Goal: Task Accomplishment & Management: Use online tool/utility

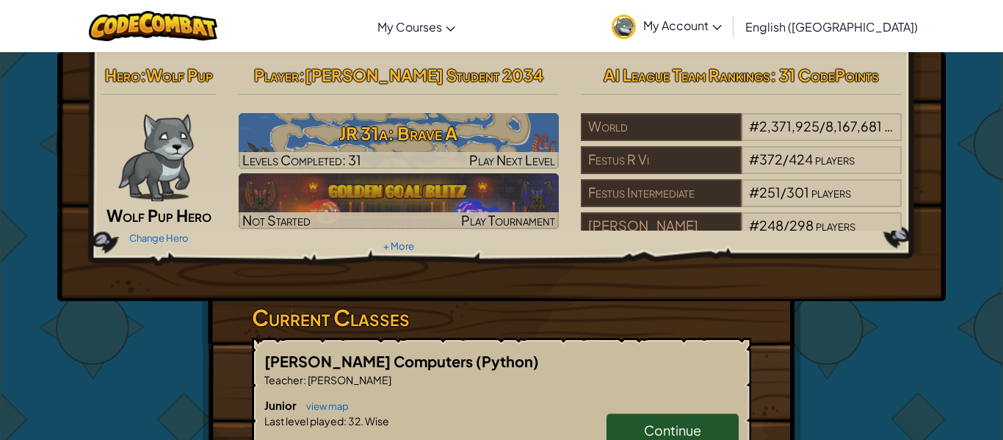
scroll to position [24, 0]
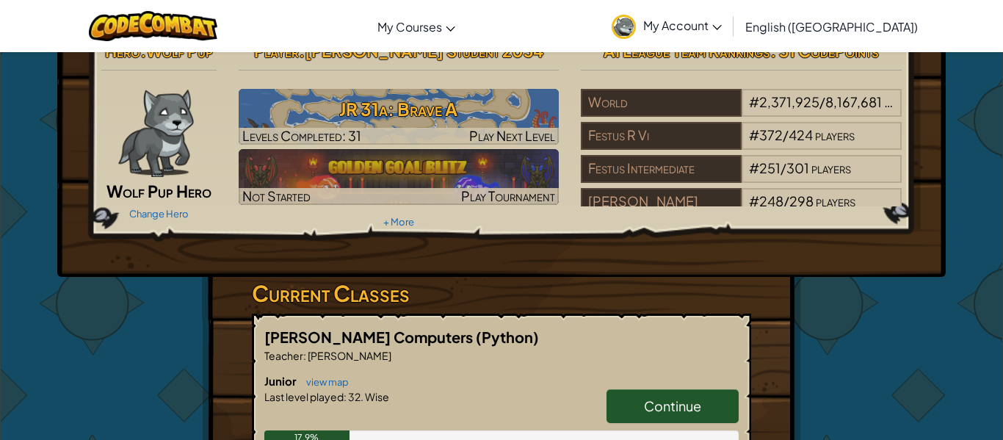
click at [700, 405] on span "Continue" at bounding box center [672, 405] width 57 height 17
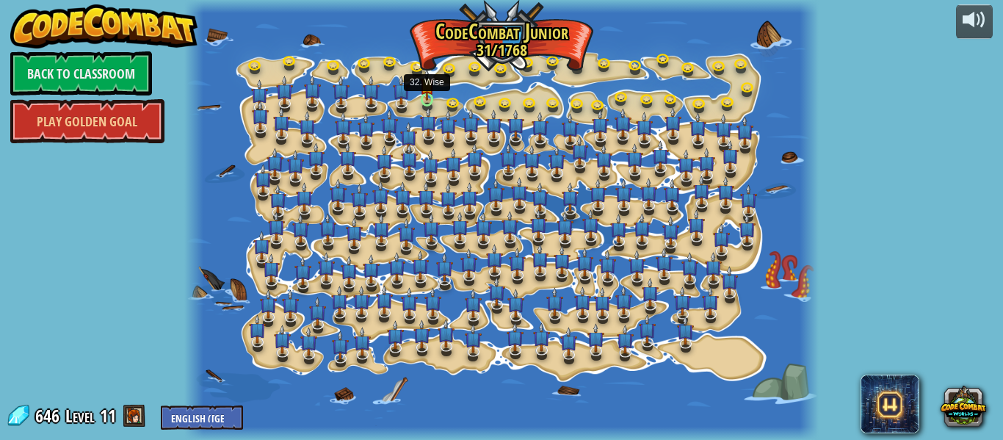
click at [422, 100] on img at bounding box center [427, 84] width 14 height 32
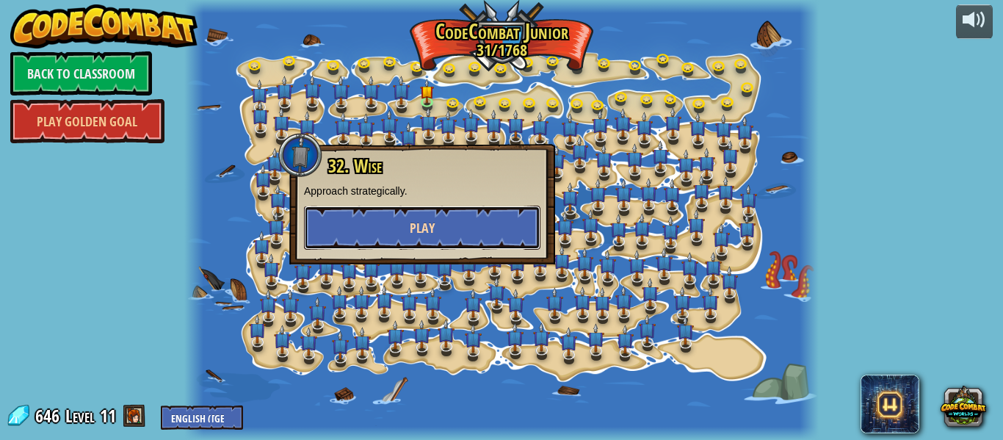
click at [446, 211] on button "Play" at bounding box center [422, 228] width 236 height 44
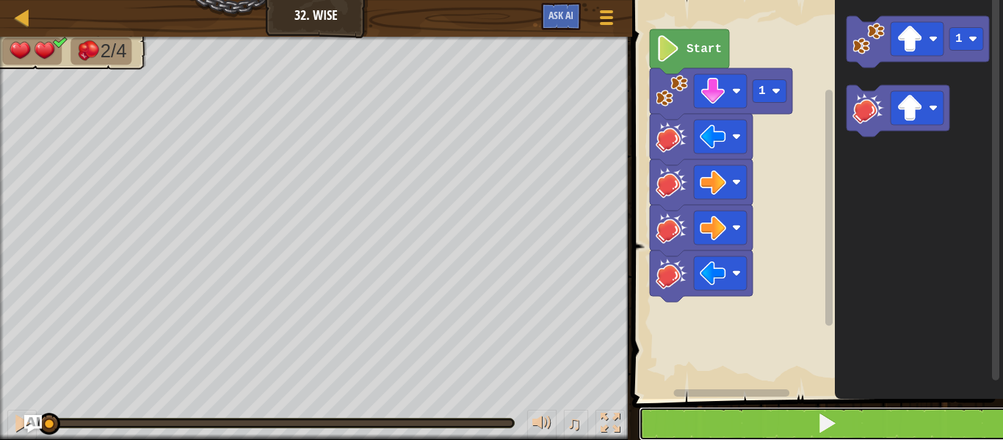
click at [702, 421] on button at bounding box center [826, 424] width 375 height 34
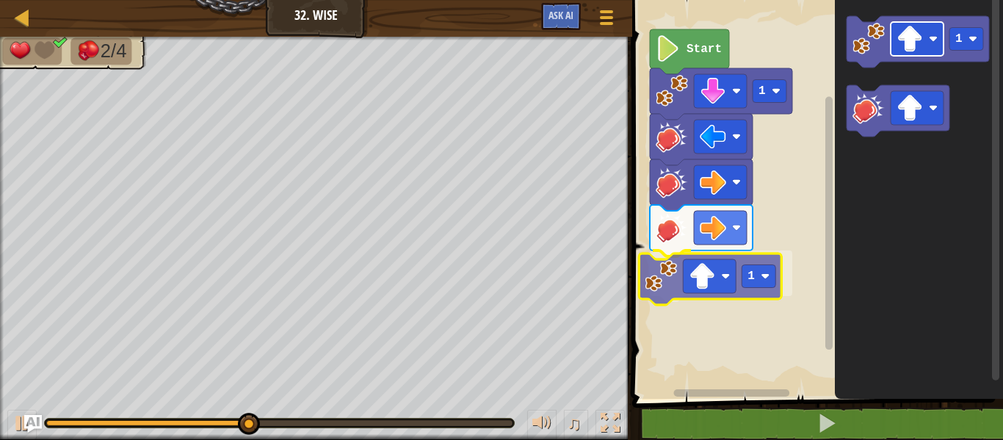
click at [684, 290] on div "Start 1 1 1 1" at bounding box center [815, 196] width 375 height 406
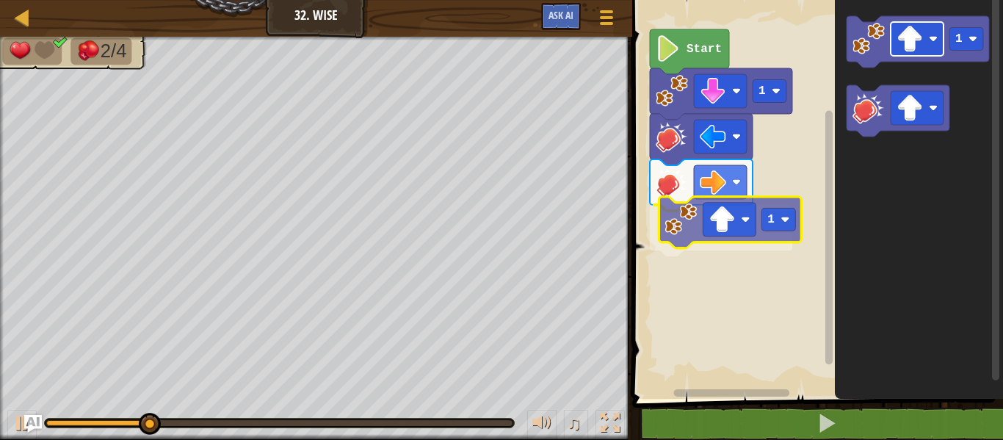
click at [704, 235] on div "Start 1 1 1 1" at bounding box center [815, 196] width 375 height 406
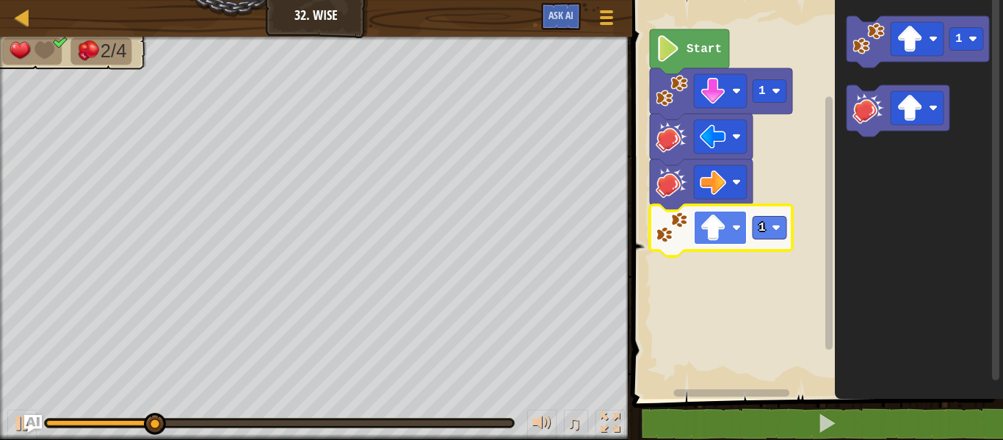
click at [706, 233] on image "Blockly Workspace" at bounding box center [713, 227] width 26 height 26
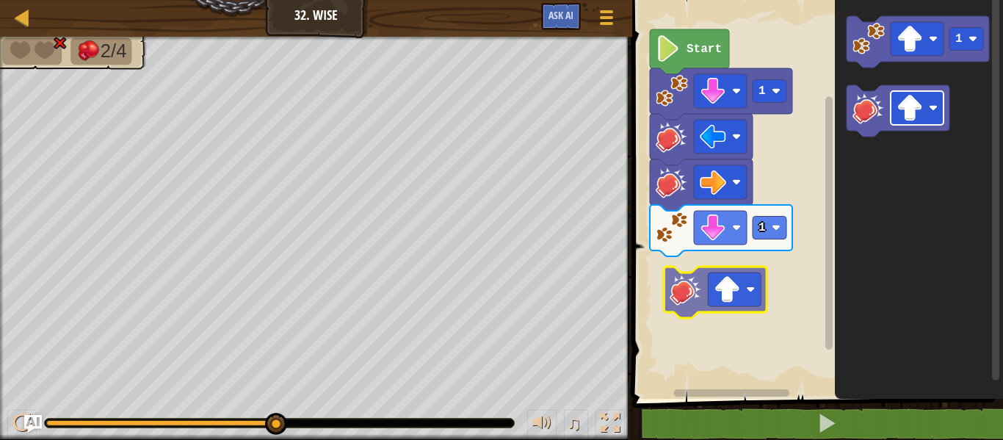
click at [742, 285] on div "Start 1 1 1" at bounding box center [815, 196] width 375 height 406
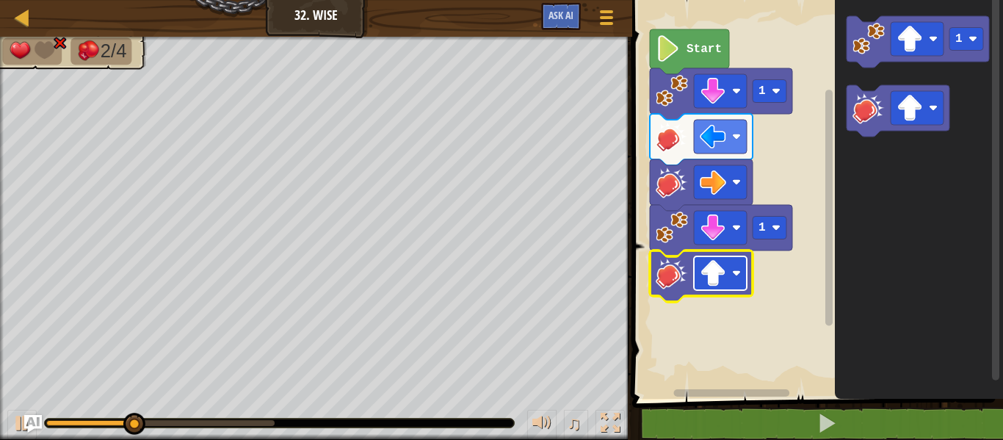
click at [735, 280] on rect "Blockly Workspace" at bounding box center [720, 273] width 53 height 34
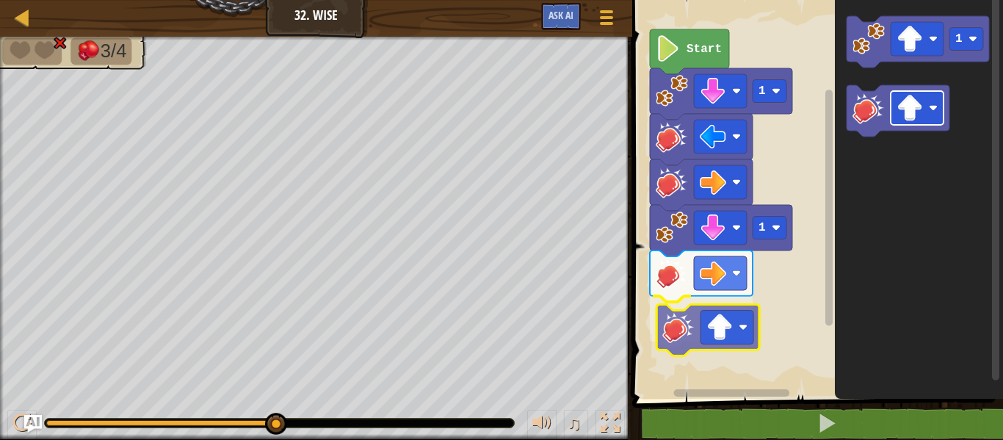
click at [707, 323] on div "Start 1 1 1" at bounding box center [815, 196] width 375 height 406
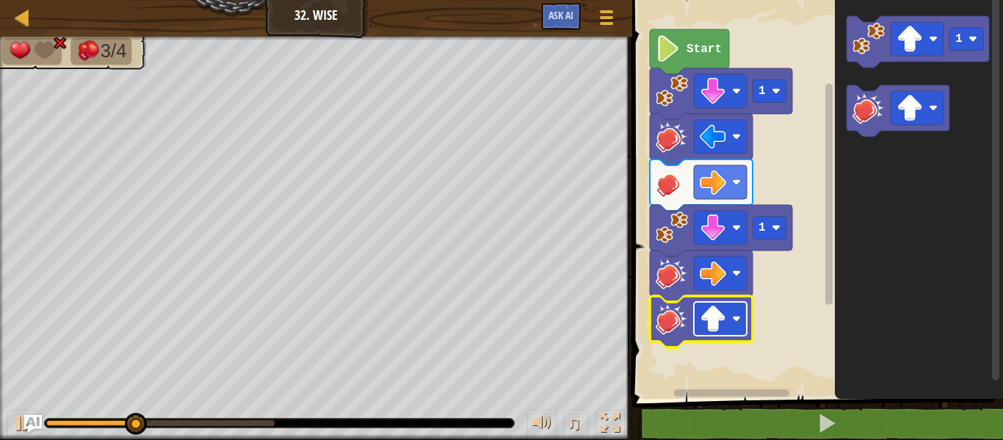
click at [707, 325] on image "Blockly Workspace" at bounding box center [713, 318] width 26 height 26
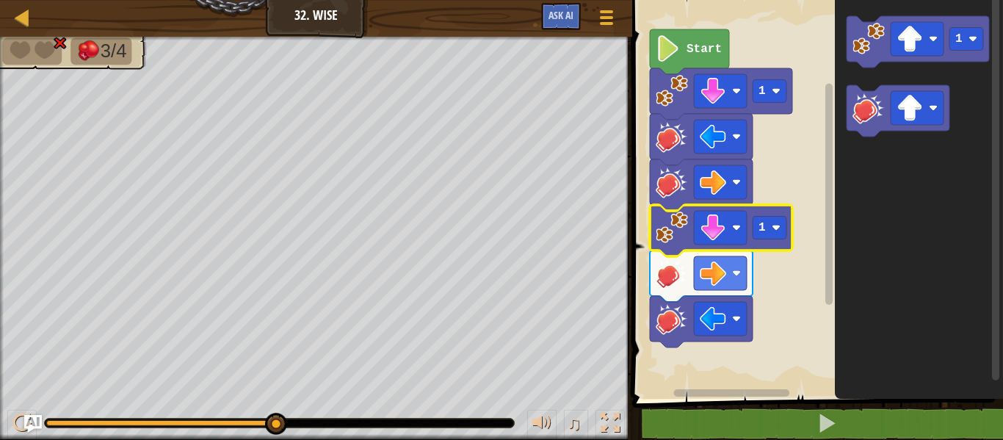
click at [719, 207] on icon "Blockly Workspace" at bounding box center [721, 230] width 142 height 51
click at [724, 222] on image "Blockly Workspace" at bounding box center [713, 227] width 26 height 26
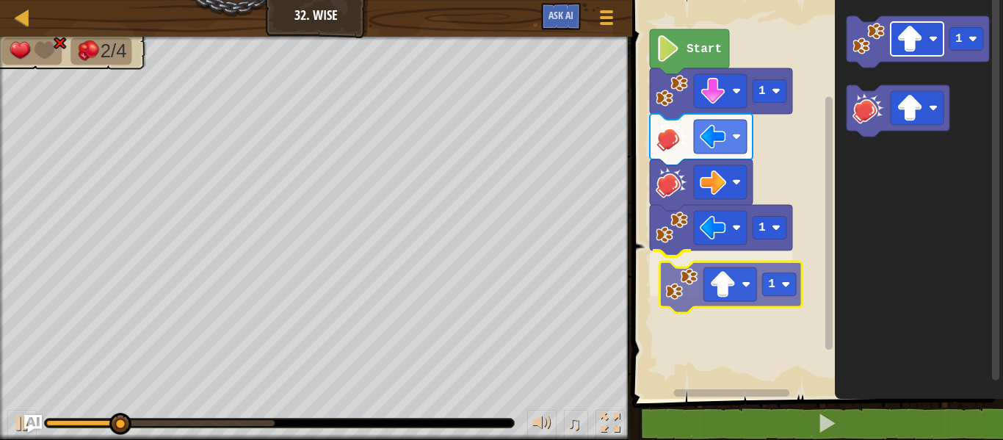
click at [718, 282] on div "Start 1 1 1 1 1" at bounding box center [815, 196] width 375 height 406
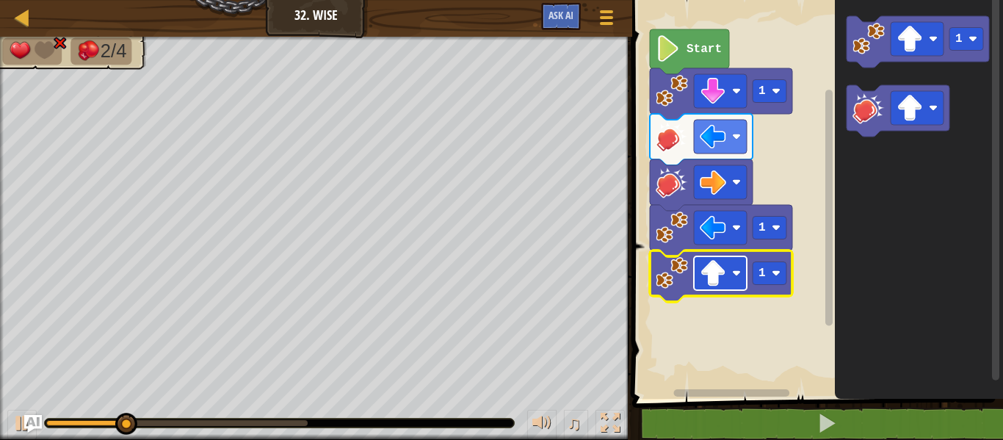
click at [719, 281] on image "Blockly Workspace" at bounding box center [713, 273] width 26 height 26
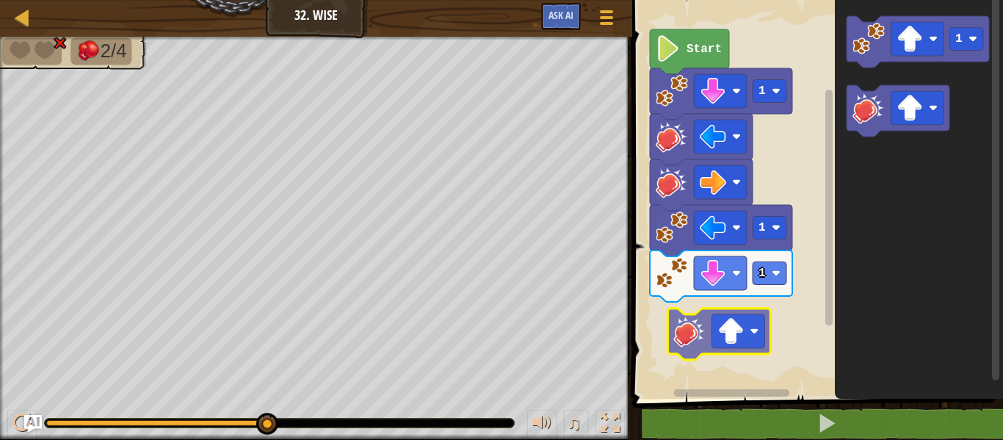
click at [679, 325] on div "Start 1 1 1 1" at bounding box center [815, 196] width 375 height 406
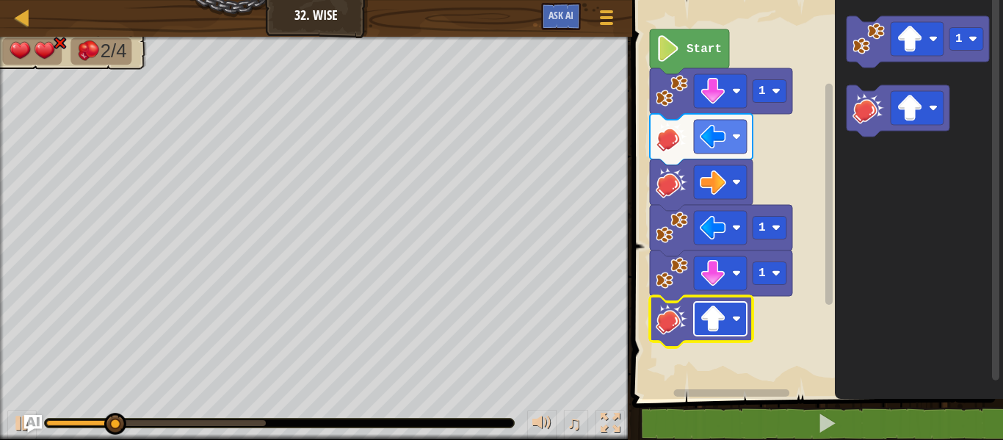
click at [701, 322] on image "Blockly Workspace" at bounding box center [713, 318] width 26 height 26
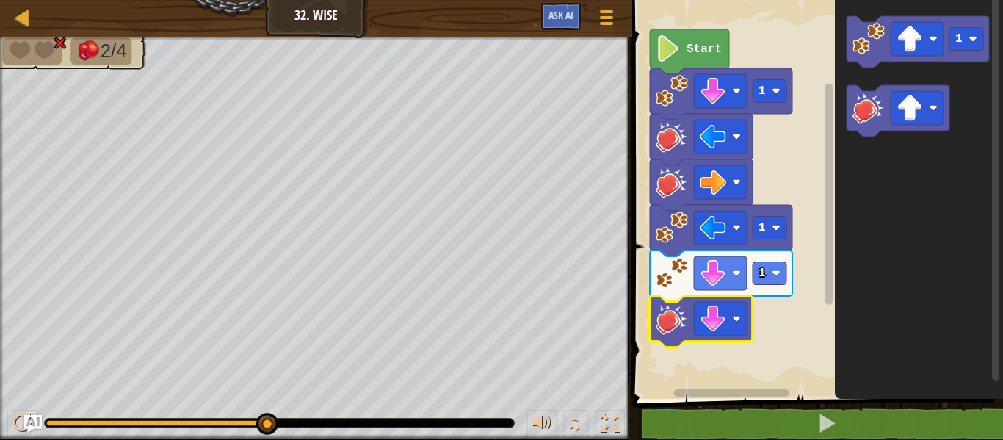
click at [964, 265] on icon "Blockly Workspace" at bounding box center [919, 196] width 168 height 406
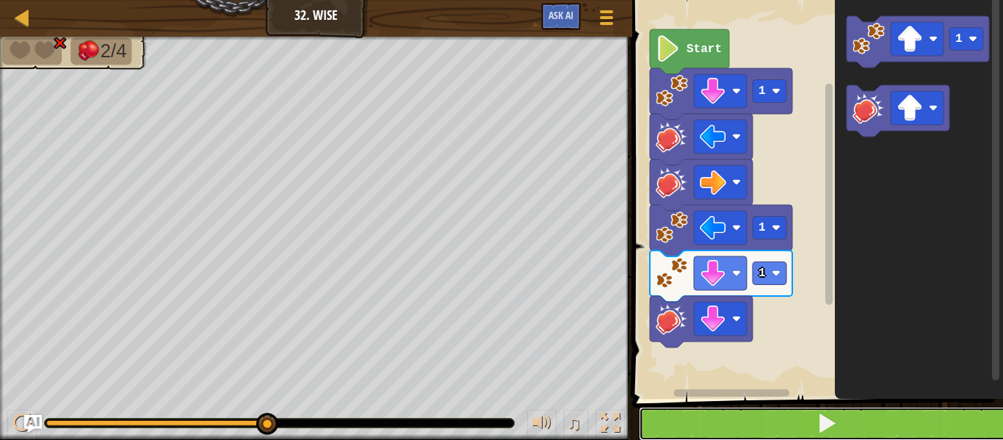
click at [758, 421] on button at bounding box center [826, 424] width 375 height 34
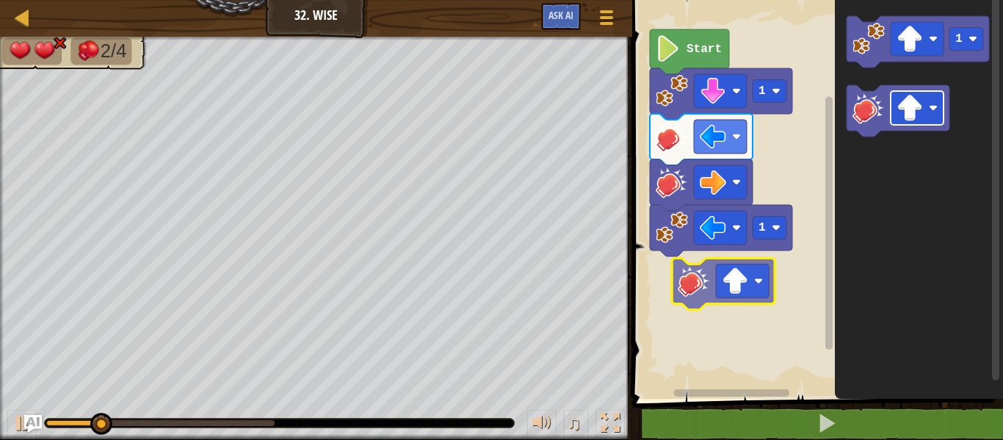
click at [721, 290] on div "Start 1 1 1" at bounding box center [815, 196] width 375 height 406
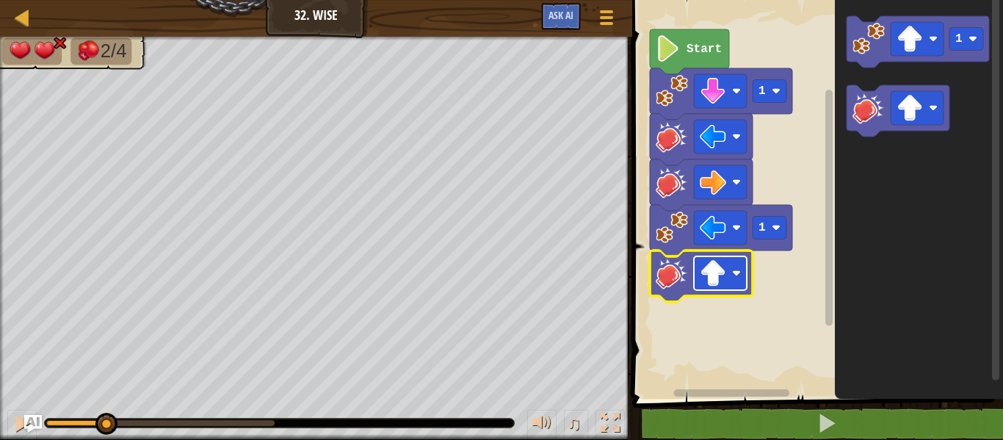
click at [721, 278] on image "Blockly Workspace" at bounding box center [713, 273] width 26 height 26
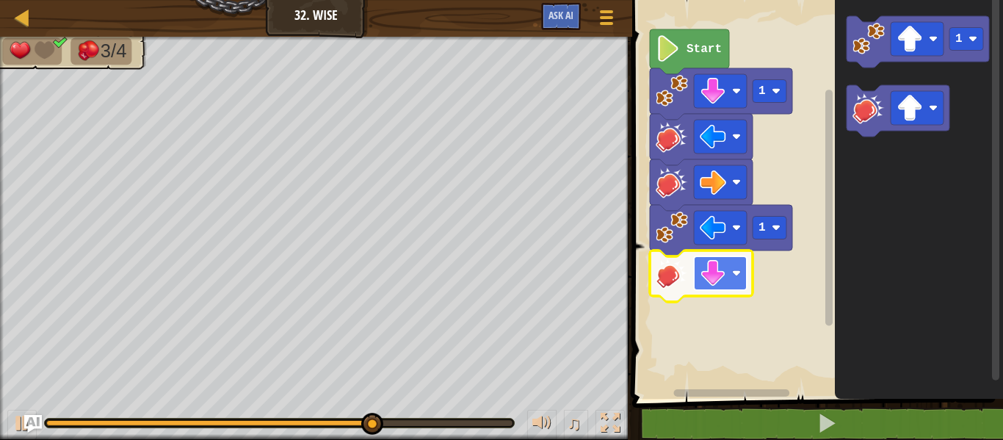
click at [736, 261] on rect "Blockly Workspace" at bounding box center [720, 273] width 53 height 34
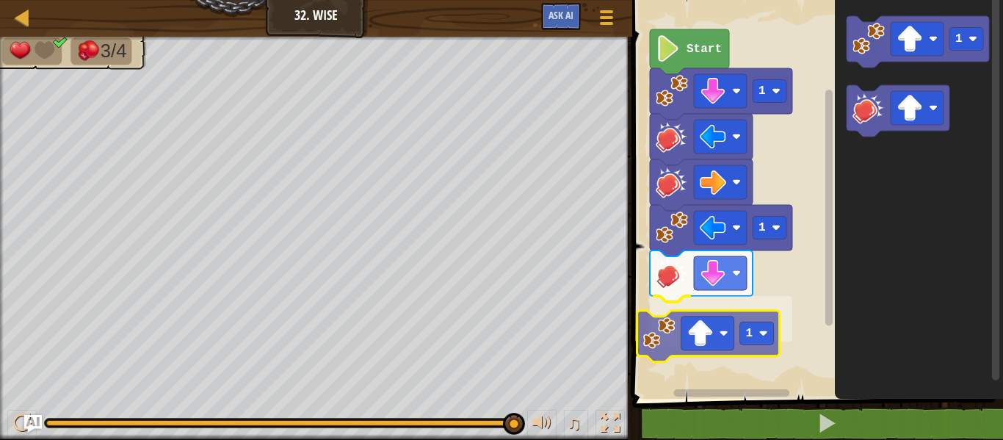
click at [694, 348] on div "Start 1 1 1 1 1" at bounding box center [815, 196] width 375 height 406
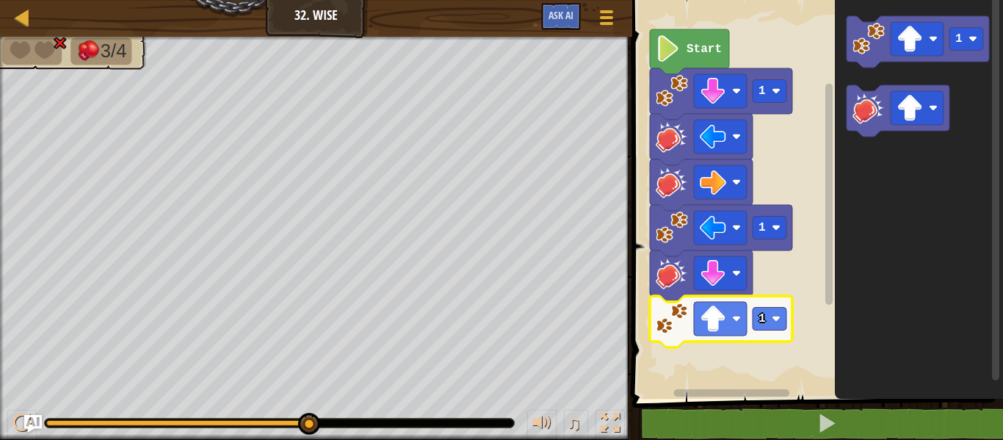
click at [724, 301] on icon "Blockly Workspace" at bounding box center [721, 321] width 142 height 51
click at [725, 307] on image "Blockly Workspace" at bounding box center [713, 318] width 26 height 26
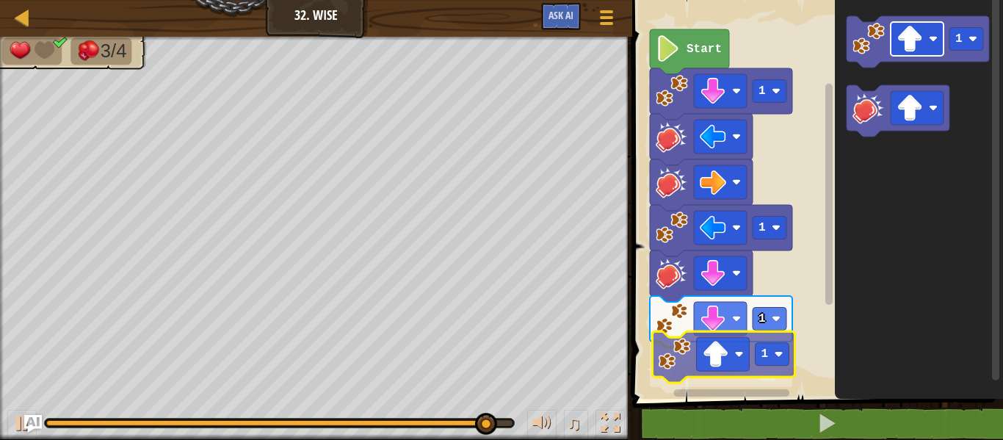
click at [717, 360] on div "Start 1 1 1 1 1 1" at bounding box center [815, 196] width 375 height 406
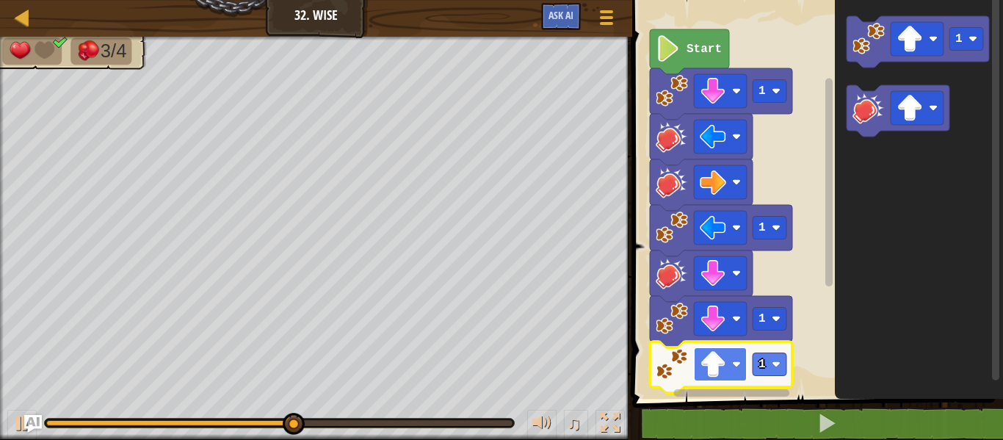
click at [719, 362] on image "Blockly Workspace" at bounding box center [713, 364] width 26 height 26
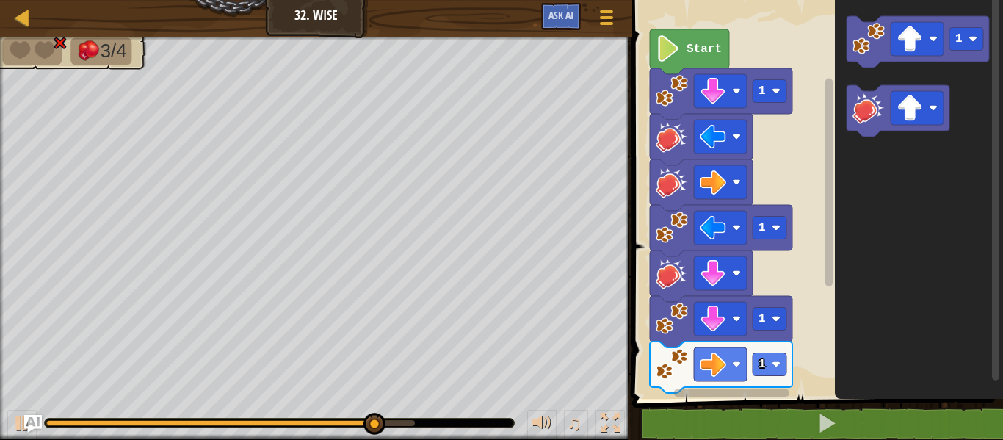
click at [783, 347] on div "Start 1 1 1 1 1" at bounding box center [815, 196] width 375 height 406
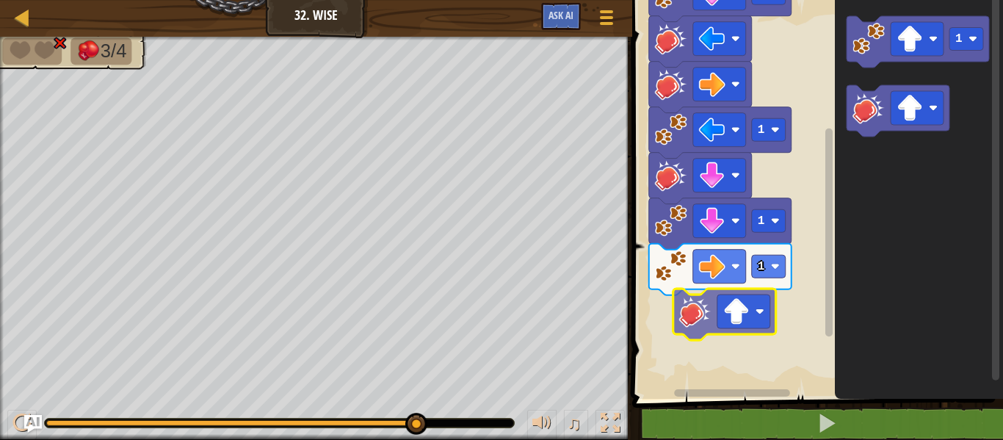
click at [706, 311] on div "Start 1 1 1 1 1" at bounding box center [815, 196] width 375 height 406
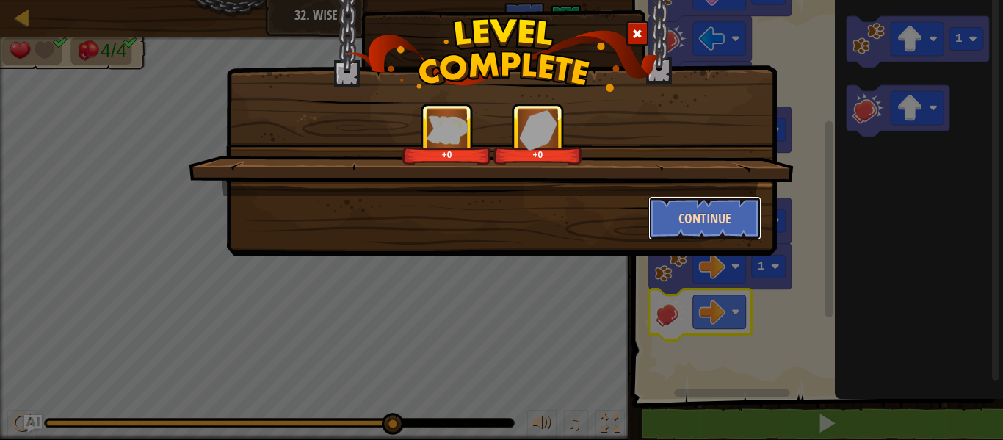
click at [702, 202] on button "Continue" at bounding box center [705, 218] width 114 height 44
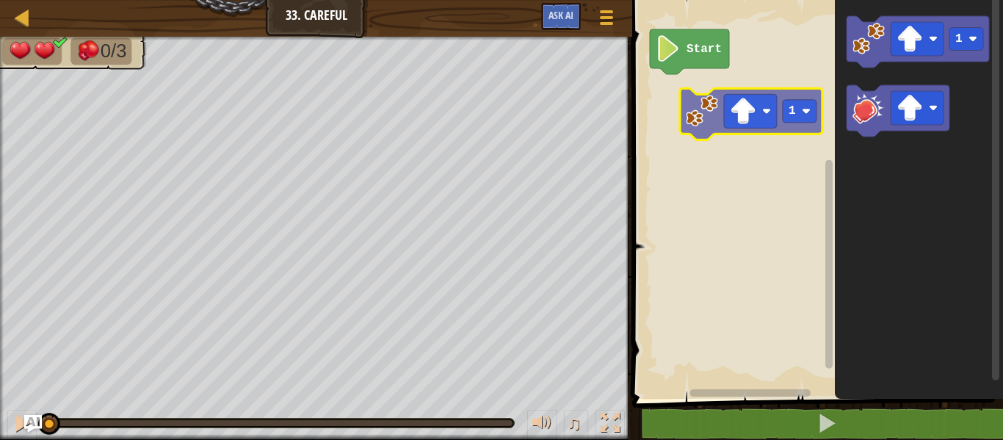
click at [638, 87] on div "Start 1 1" at bounding box center [815, 196] width 375 height 406
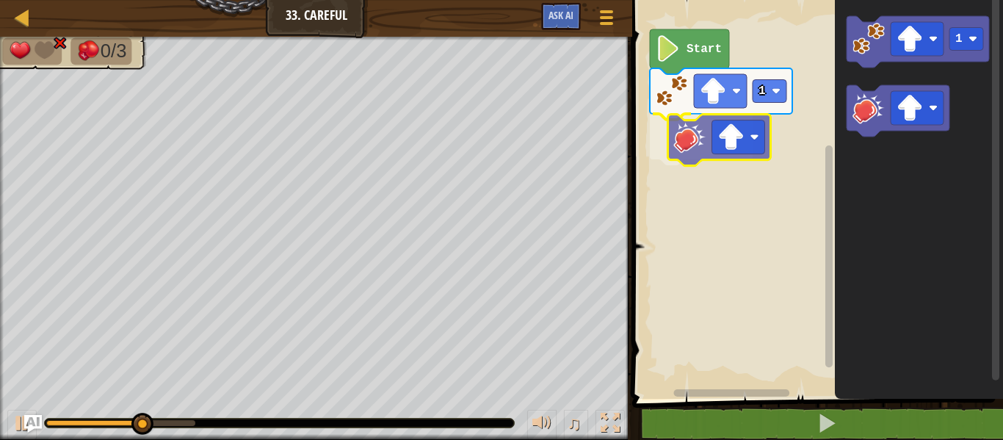
click at [678, 142] on div "Start 1 1" at bounding box center [815, 196] width 375 height 406
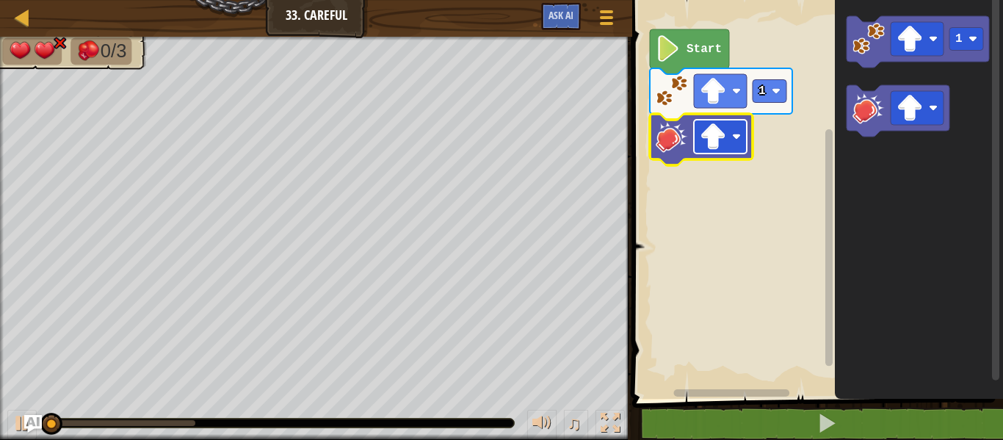
click at [704, 139] on image "Blockly Workspace" at bounding box center [713, 136] width 26 height 26
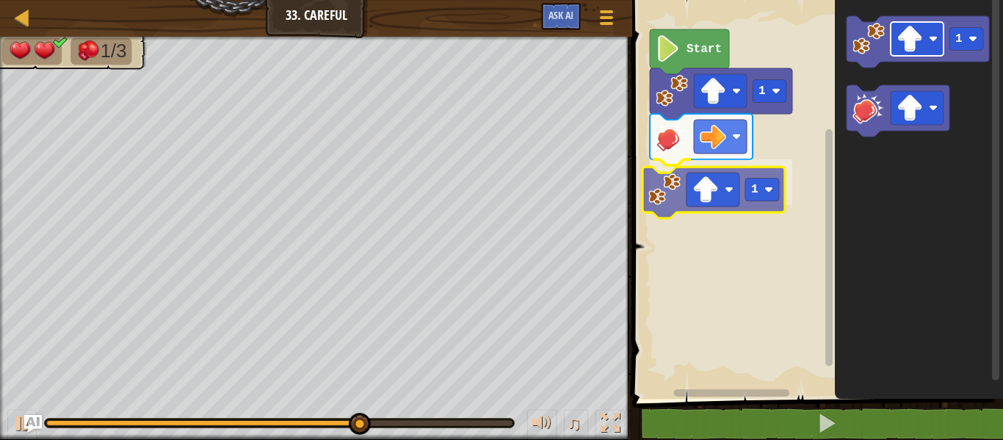
click at [693, 197] on div "Start 1 1 1 1" at bounding box center [815, 196] width 375 height 406
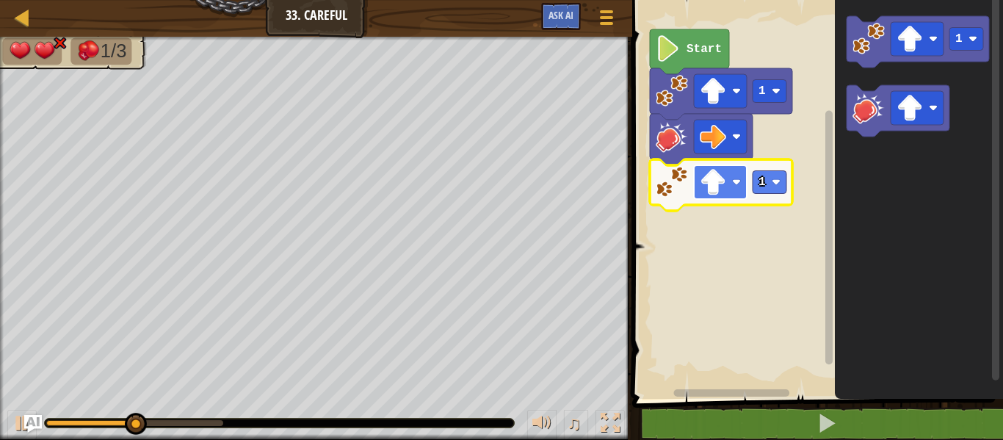
click at [722, 189] on image "Blockly Workspace" at bounding box center [713, 182] width 26 height 26
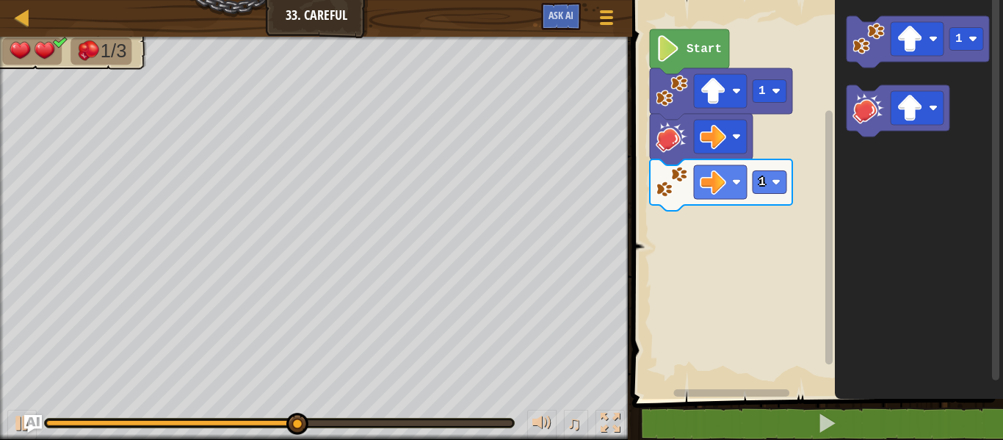
click at [753, 247] on div "Start 1 1 1" at bounding box center [815, 196] width 375 height 406
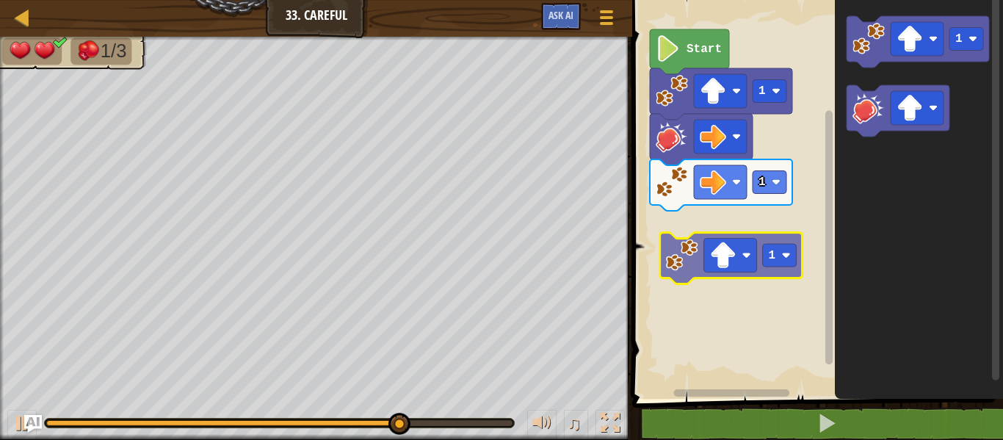
click at [703, 244] on div "Start 1 1 1 1" at bounding box center [815, 196] width 375 height 406
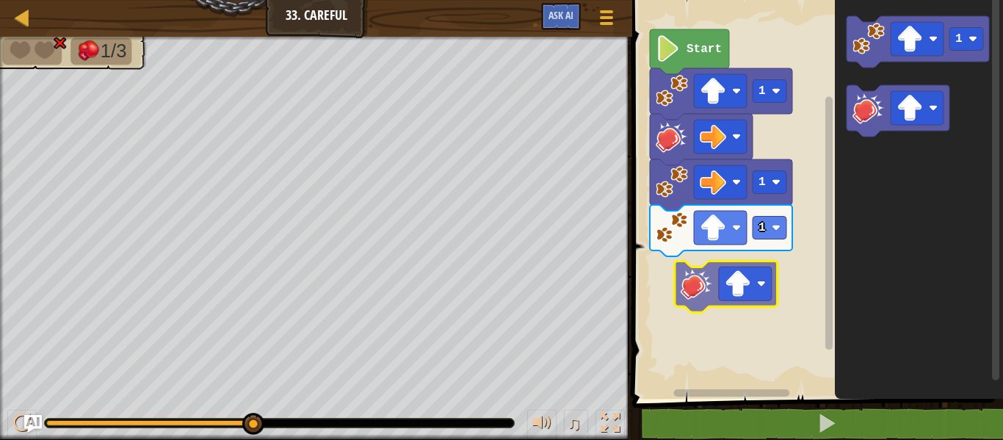
click at [711, 298] on div "1 1 1 Start 1" at bounding box center [815, 196] width 375 height 406
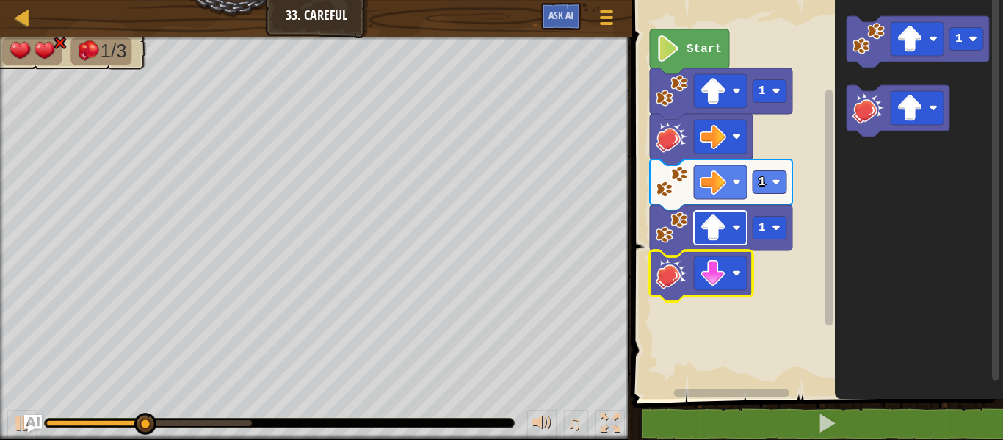
click at [731, 231] on rect "Blockly Workspace" at bounding box center [720, 228] width 53 height 34
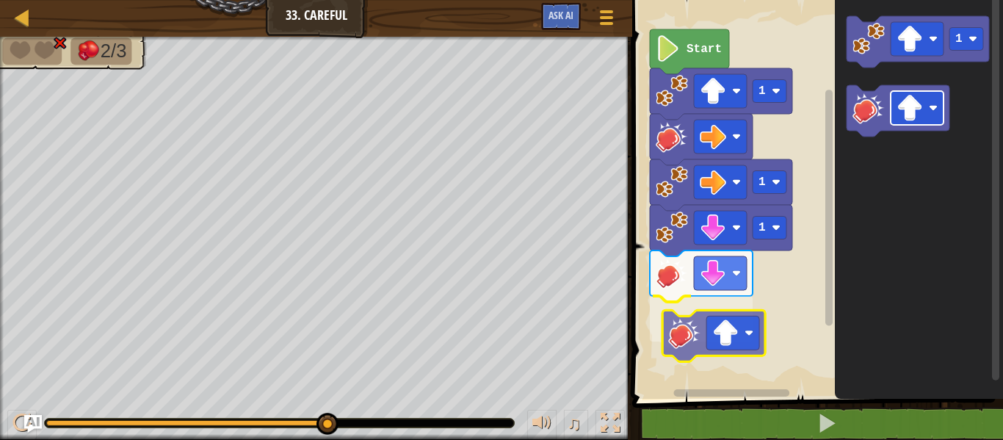
click at [703, 325] on div "Start 1 1 1 1" at bounding box center [815, 196] width 375 height 406
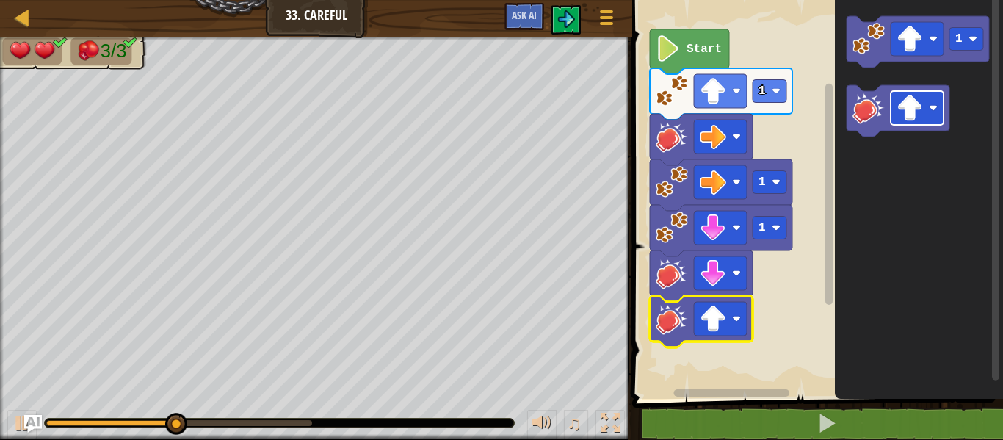
click at [703, 325] on image "Blockly Workspace" at bounding box center [713, 318] width 26 height 26
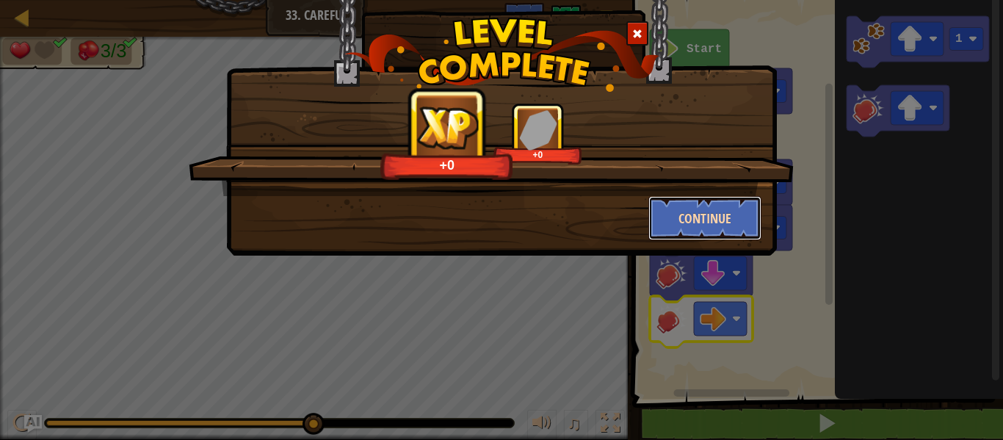
click at [697, 216] on button "Continue" at bounding box center [705, 218] width 114 height 44
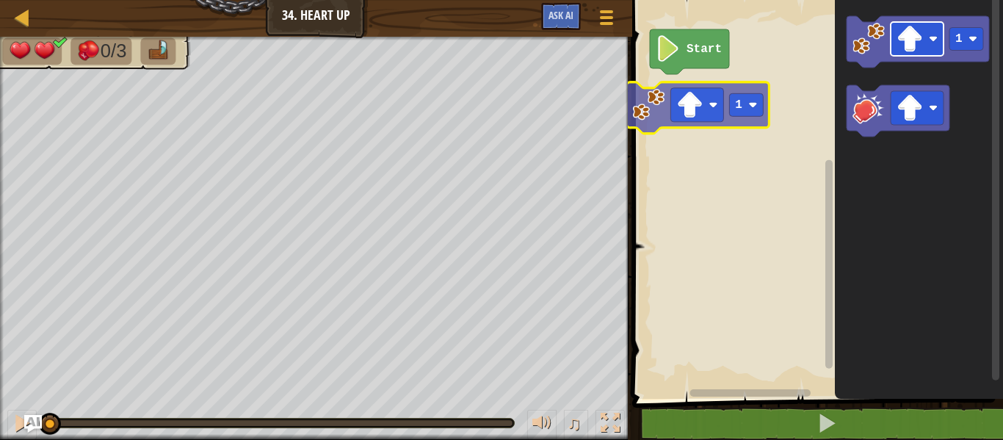
click at [667, 89] on div "Start 1 1 1" at bounding box center [815, 196] width 375 height 406
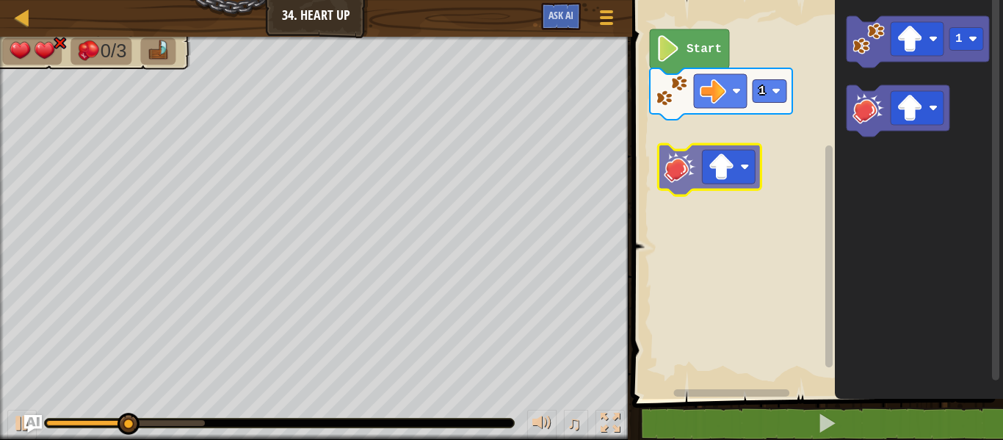
click at [681, 173] on div "Start 1 1" at bounding box center [815, 196] width 375 height 406
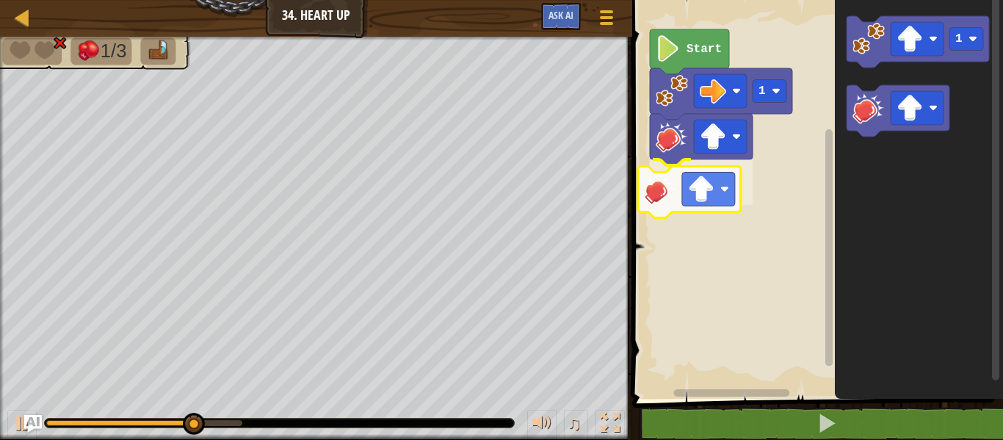
click at [667, 194] on div "Start 1 1" at bounding box center [815, 196] width 375 height 406
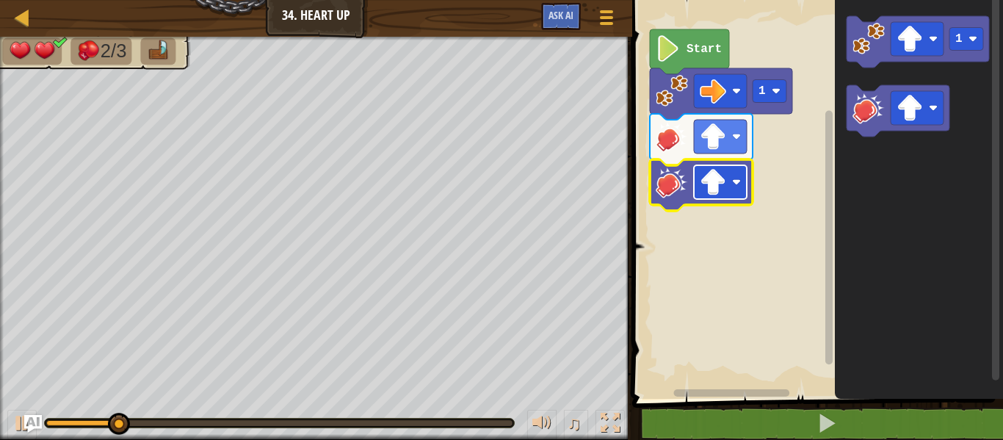
click at [698, 189] on rect "Blockly Workspace" at bounding box center [720, 182] width 53 height 34
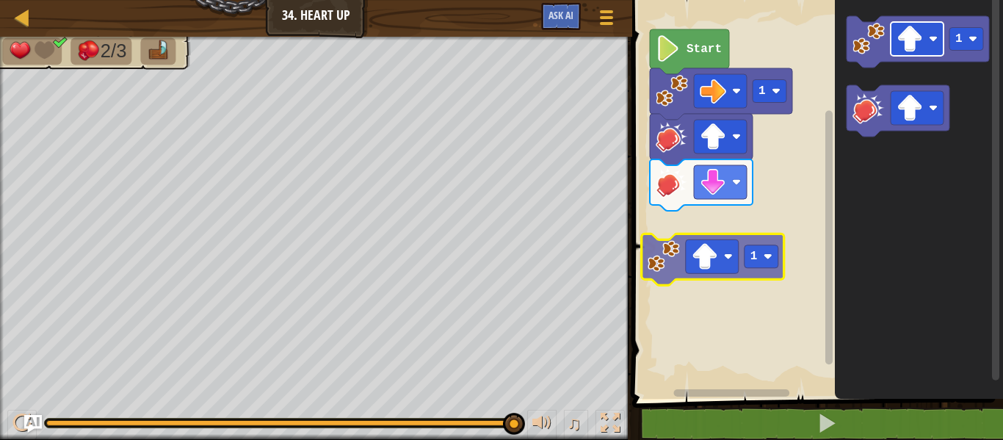
click at [731, 267] on div "Start 1 1 1 1" at bounding box center [815, 196] width 375 height 406
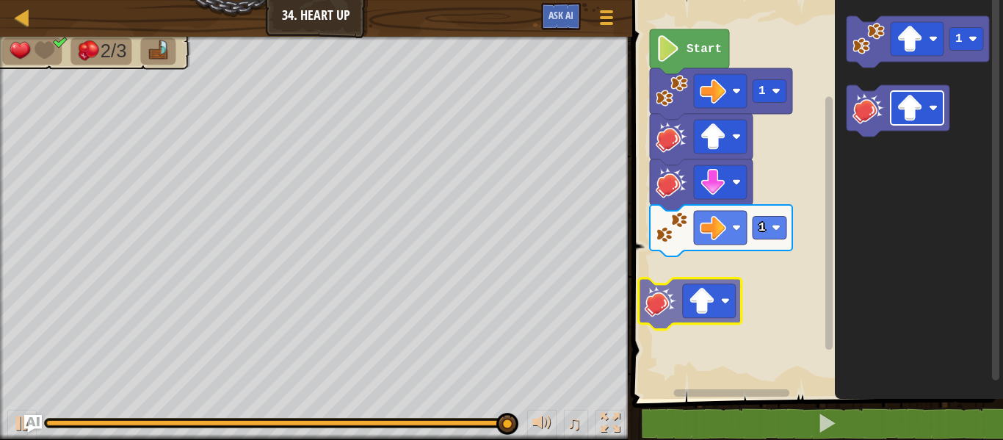
click at [736, 302] on div "Start 1 1 1" at bounding box center [815, 196] width 375 height 406
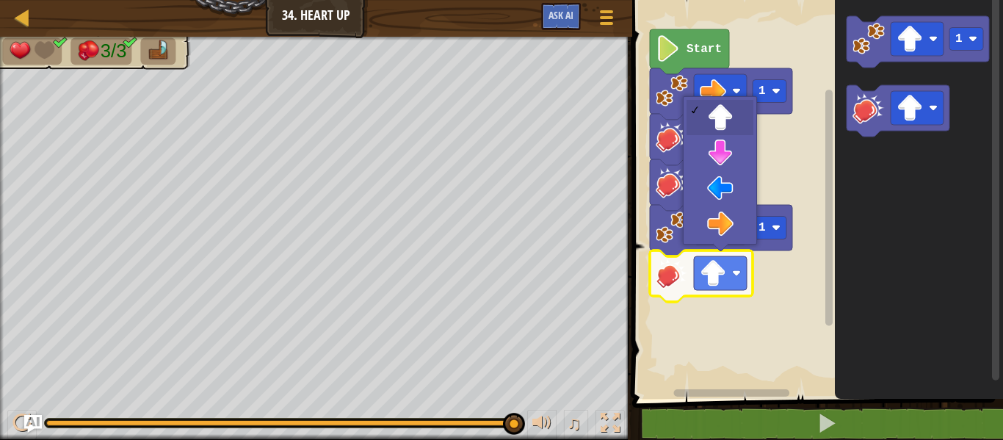
click at [718, 272] on image "Blockly Workspace" at bounding box center [713, 273] width 26 height 26
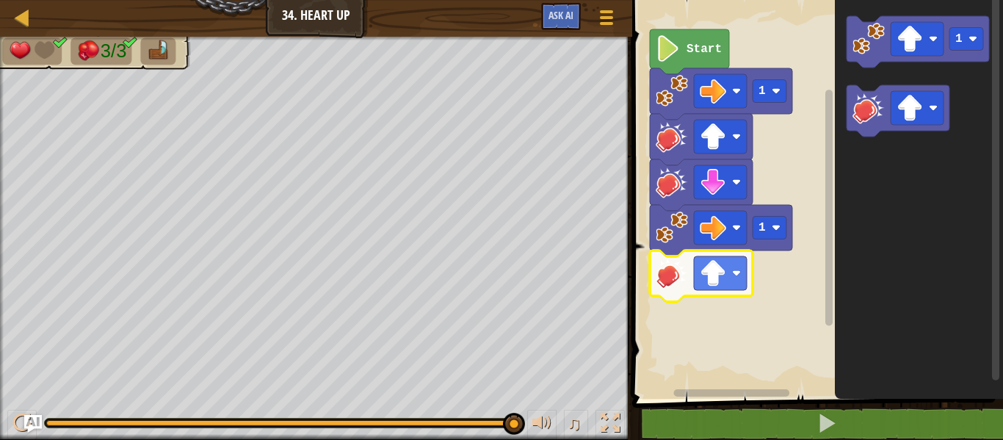
click at [718, 272] on image "Blockly Workspace" at bounding box center [713, 273] width 26 height 26
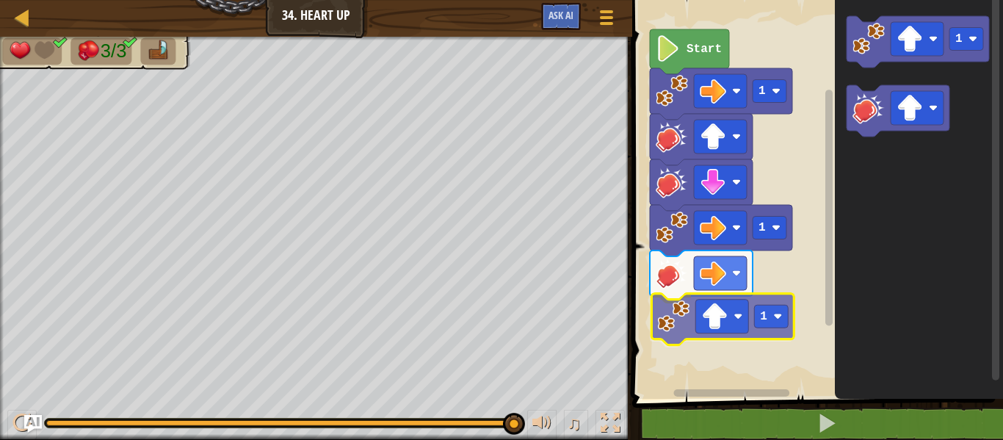
click at [692, 330] on div "Start 1 1 1 1 1" at bounding box center [815, 196] width 375 height 406
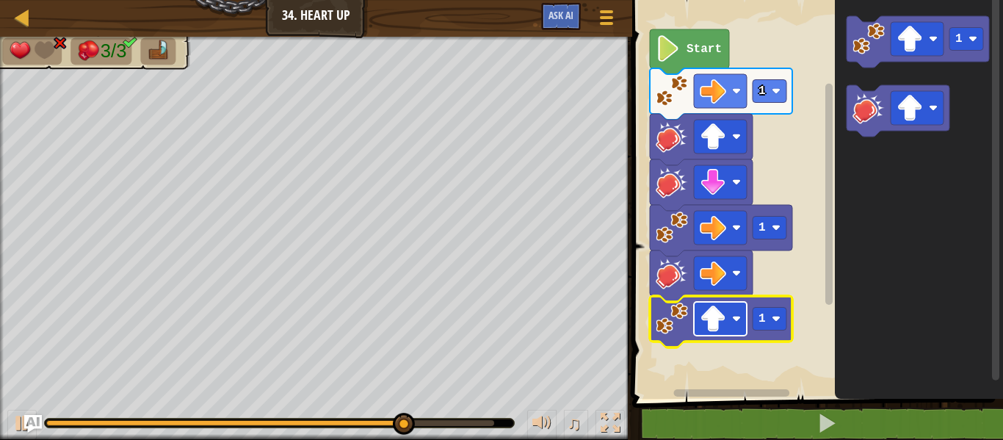
click at [701, 327] on image "Blockly Workspace" at bounding box center [713, 318] width 26 height 26
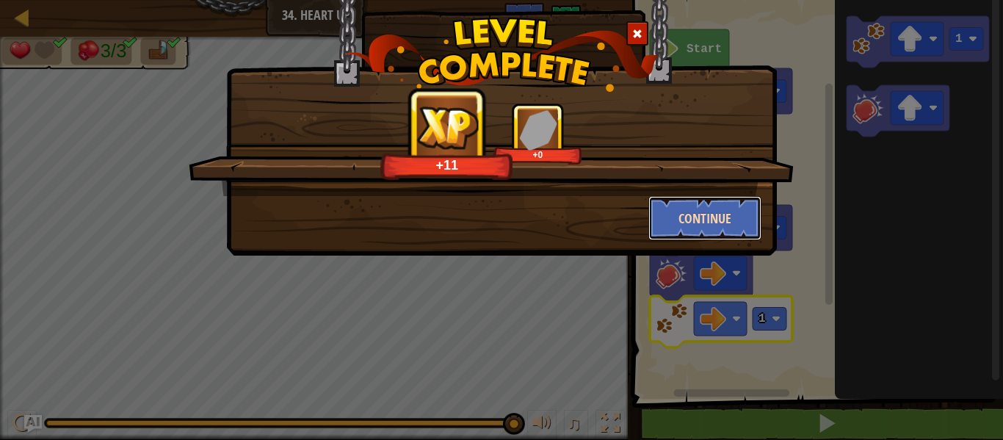
click at [731, 224] on button "Continue" at bounding box center [705, 218] width 114 height 44
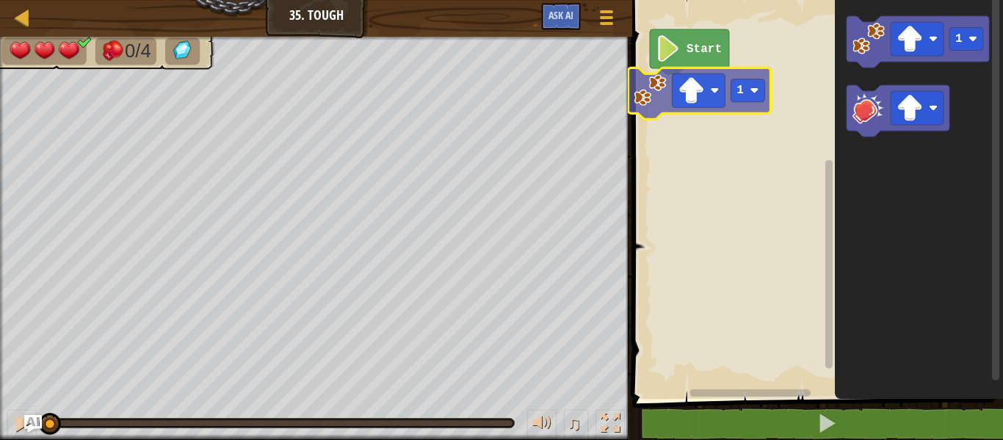
click at [658, 103] on div "Start 1 1 1" at bounding box center [815, 196] width 375 height 406
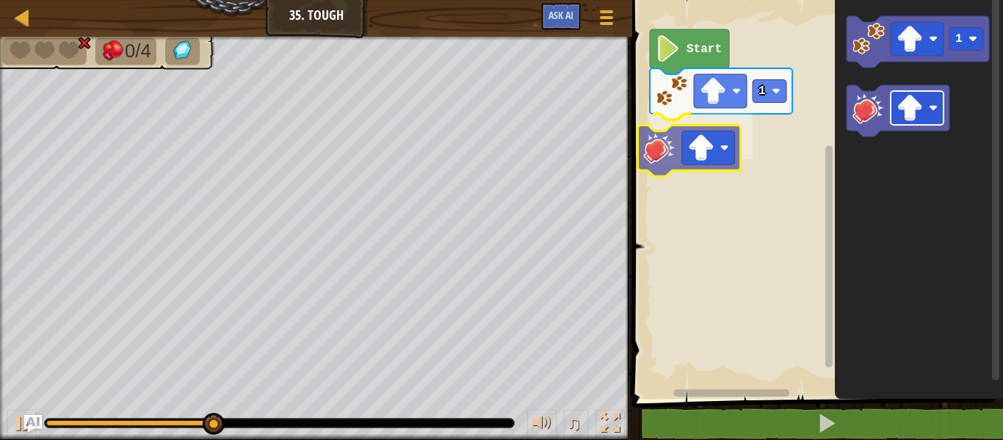
click at [689, 123] on div "1 Start 1" at bounding box center [815, 196] width 375 height 406
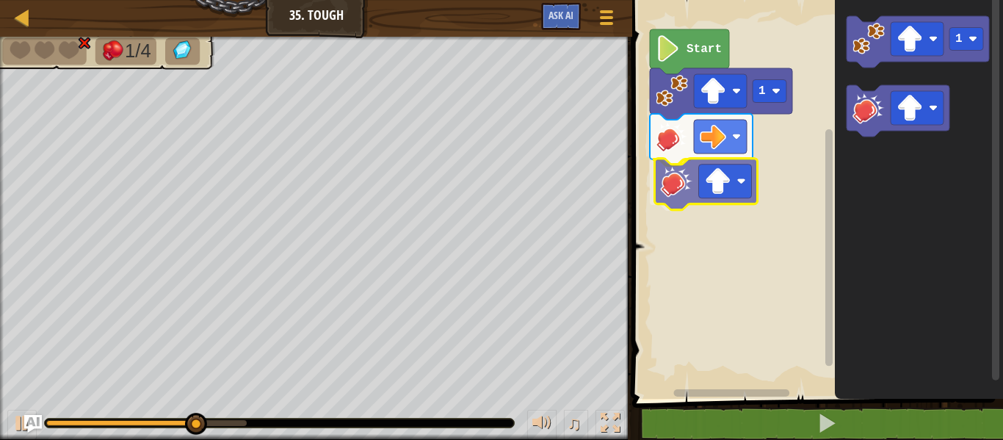
click at [678, 197] on div "Start 1 1" at bounding box center [815, 196] width 375 height 406
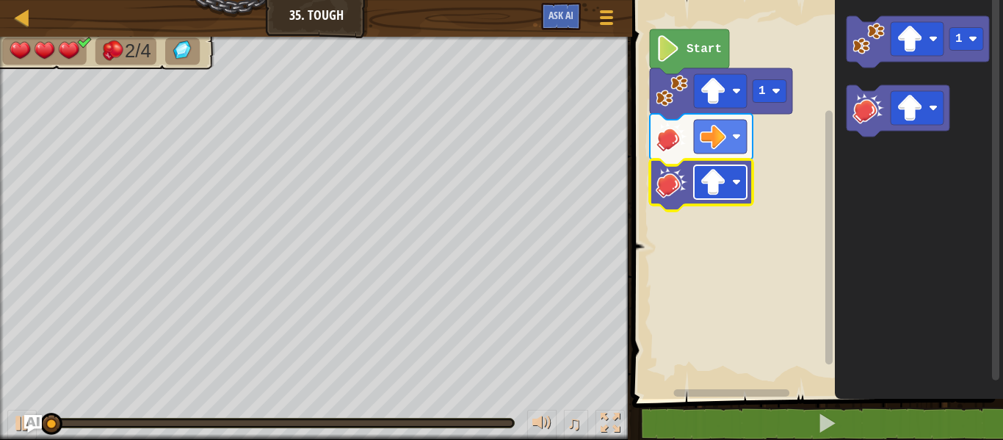
click at [729, 189] on rect "Blockly Workspace" at bounding box center [720, 182] width 53 height 34
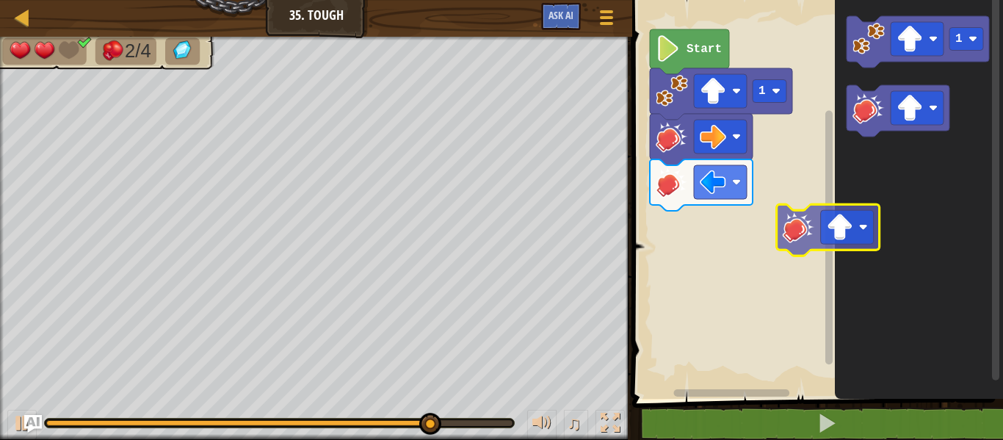
click at [851, 214] on icon "1" at bounding box center [919, 196] width 168 height 406
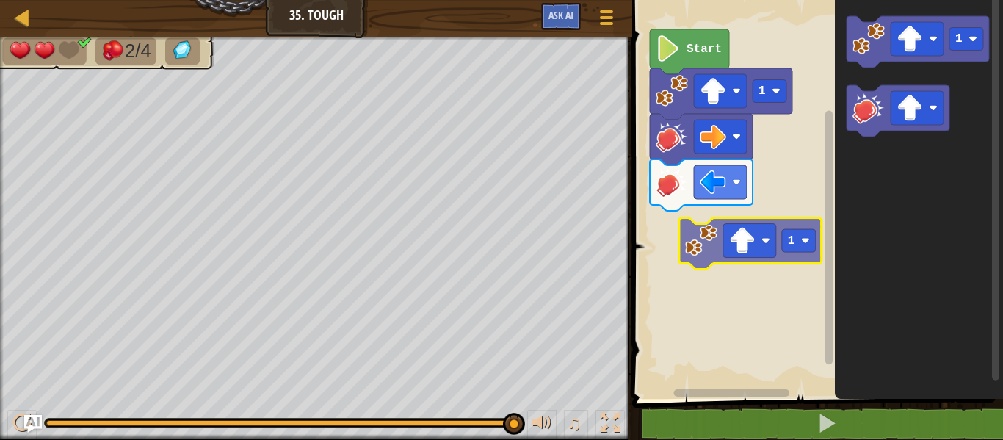
click at [757, 258] on div "Start 1 1 1" at bounding box center [815, 196] width 375 height 406
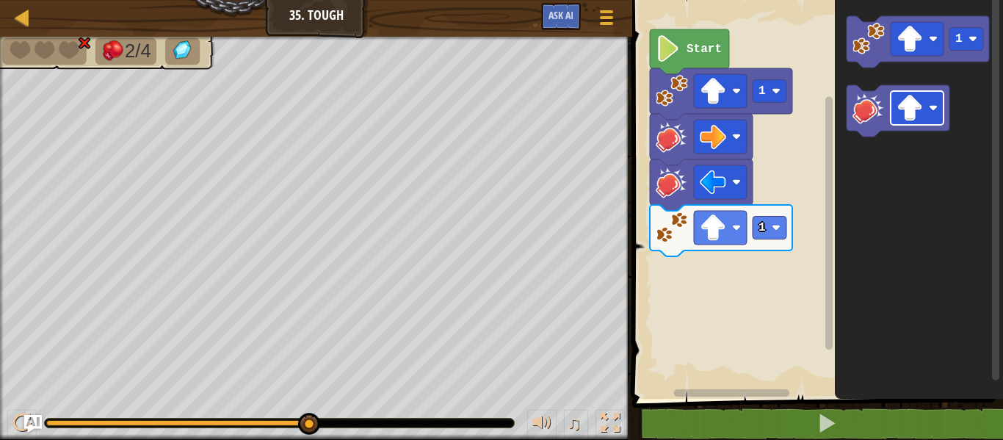
click at [806, 236] on div "1 1 Start 1" at bounding box center [815, 196] width 375 height 406
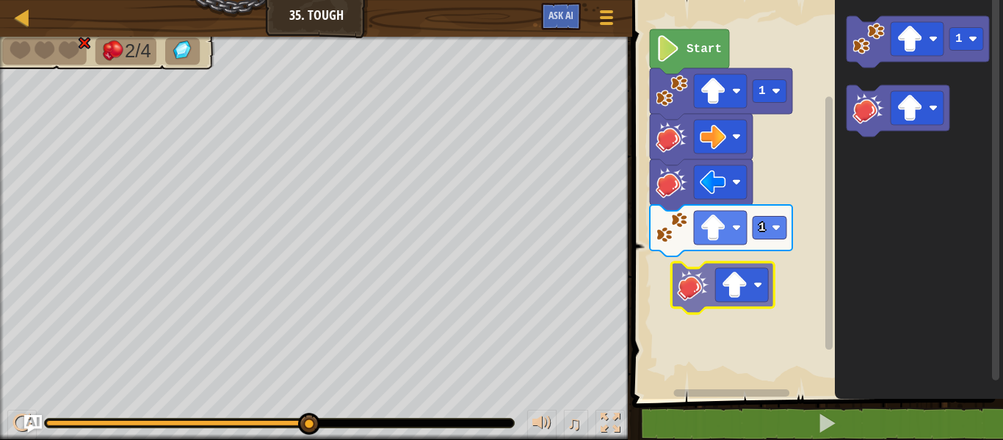
click at [689, 306] on div "1 1 Start 1" at bounding box center [815, 196] width 375 height 406
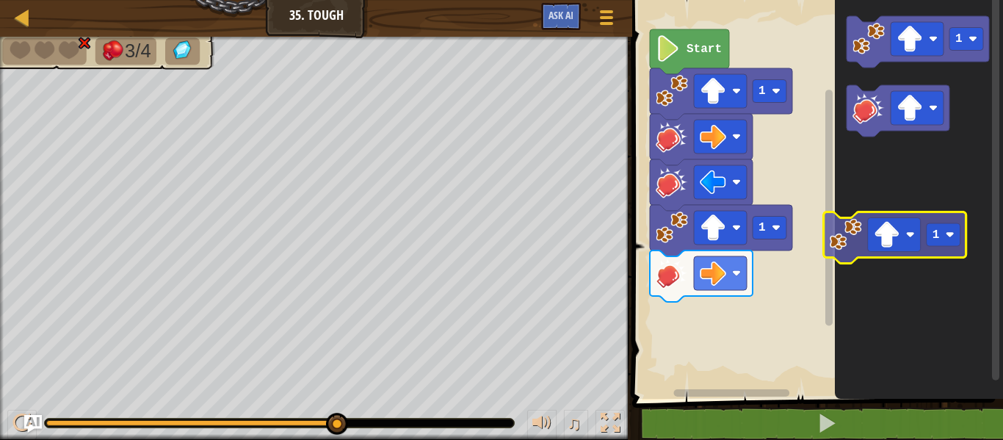
click at [868, 239] on icon "1" at bounding box center [919, 196] width 168 height 406
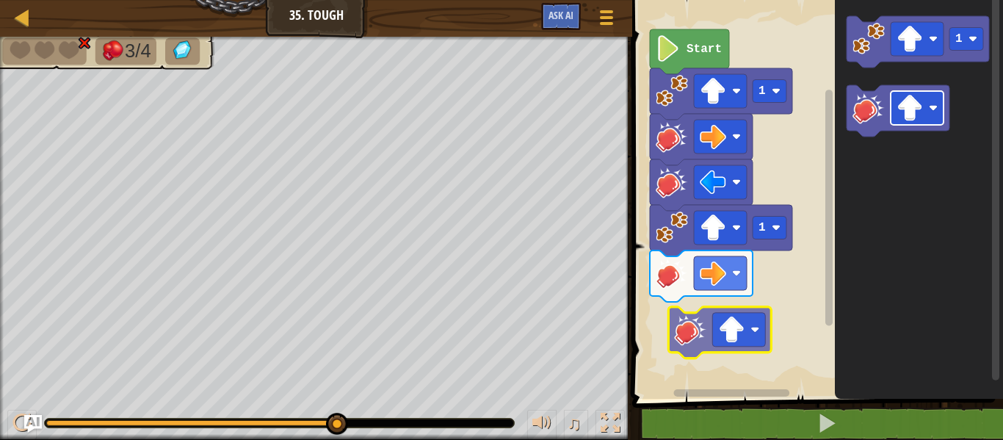
click at [713, 329] on div "Start 1 1 1" at bounding box center [815, 196] width 375 height 406
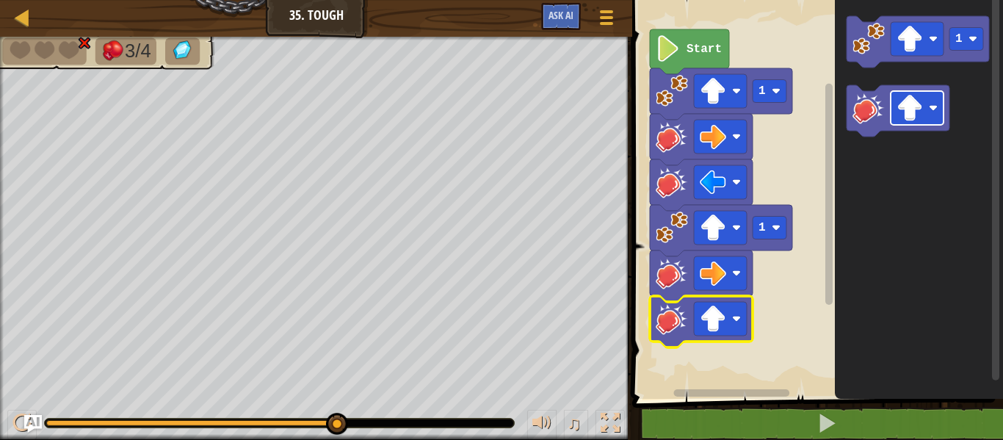
click at [713, 329] on image "Blockly Workspace" at bounding box center [713, 318] width 26 height 26
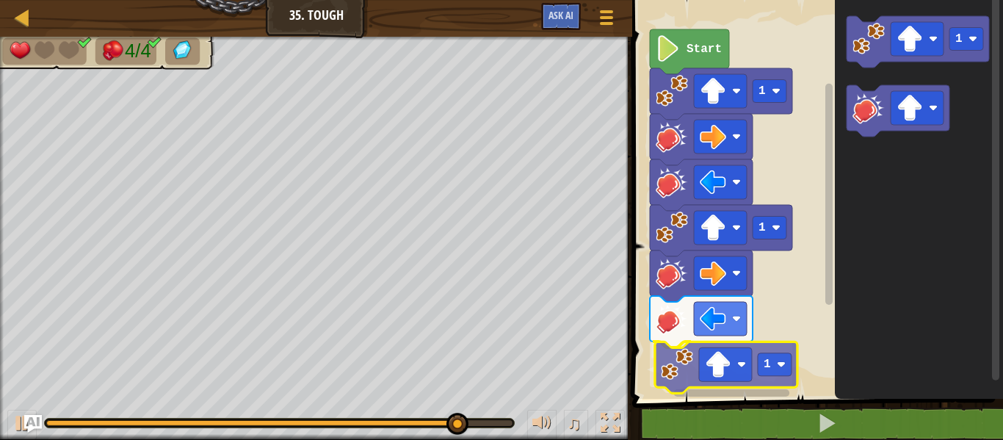
click at [683, 361] on div "Start 1 1 1 1 1" at bounding box center [815, 196] width 375 height 406
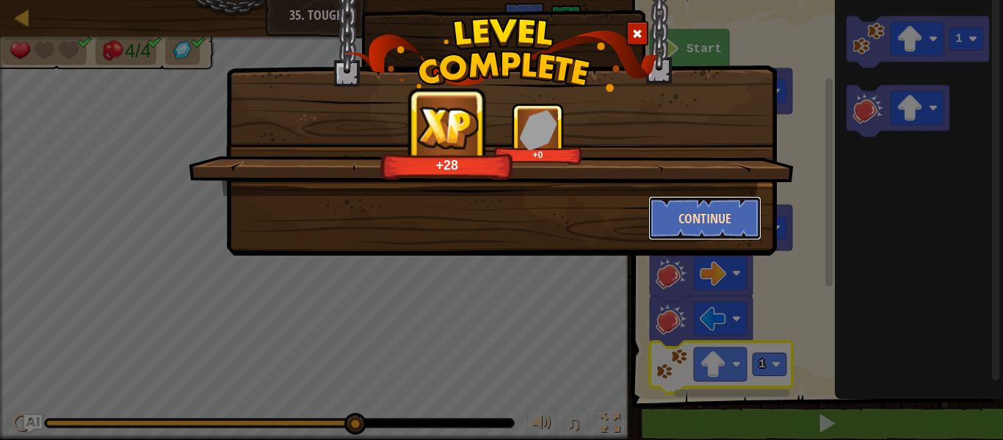
click at [747, 209] on button "Continue" at bounding box center [705, 218] width 114 height 44
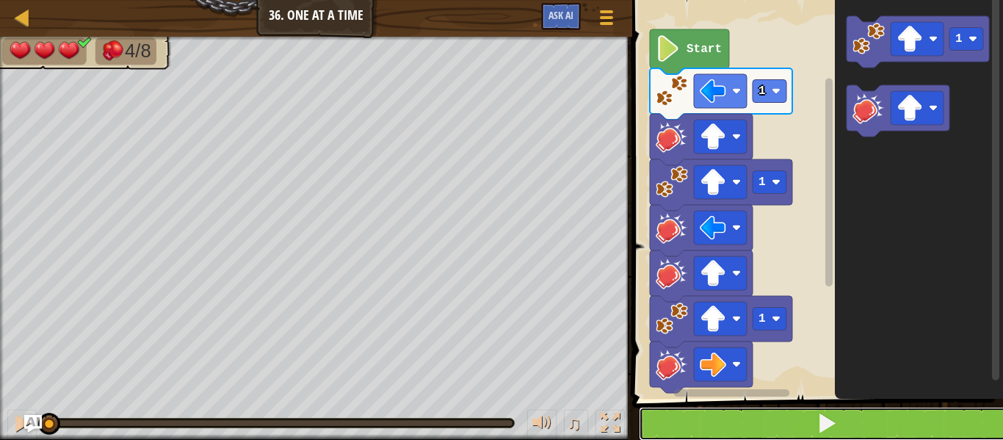
click at [692, 416] on button at bounding box center [826, 424] width 375 height 34
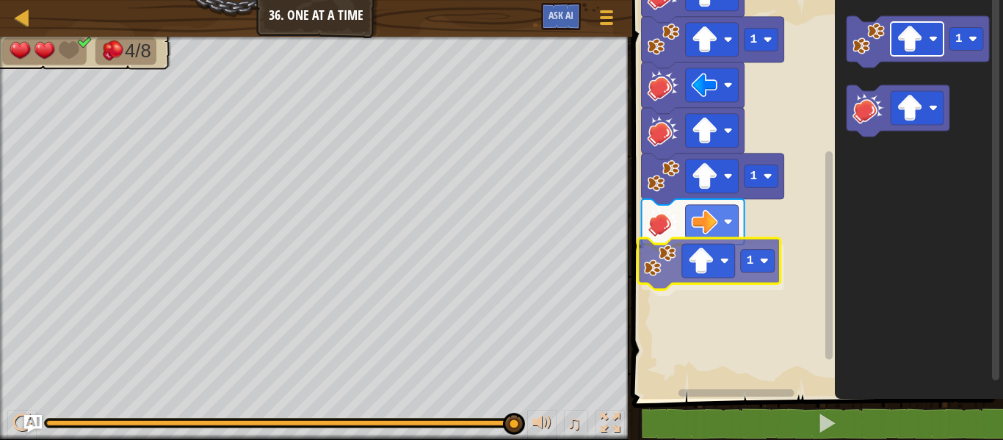
click at [694, 250] on div "1 1 1 1 Start 1 1" at bounding box center [815, 196] width 375 height 406
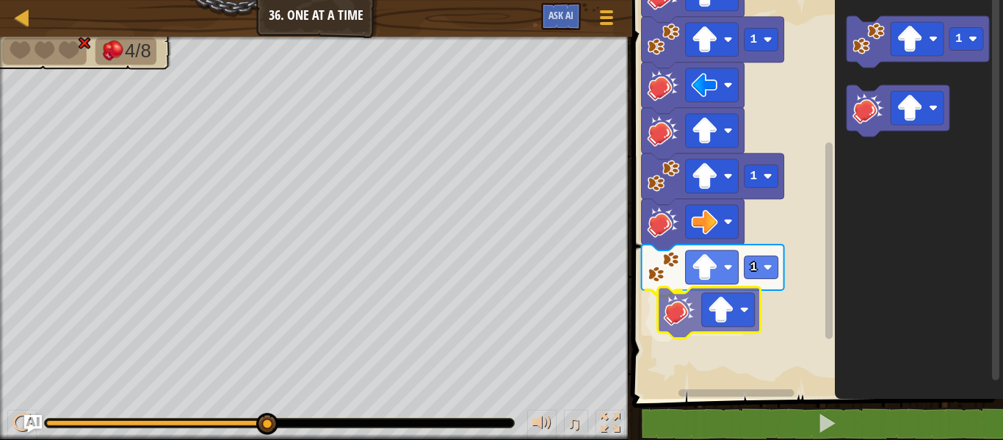
click at [684, 302] on div "1 1 1 1 Start 1" at bounding box center [815, 196] width 375 height 406
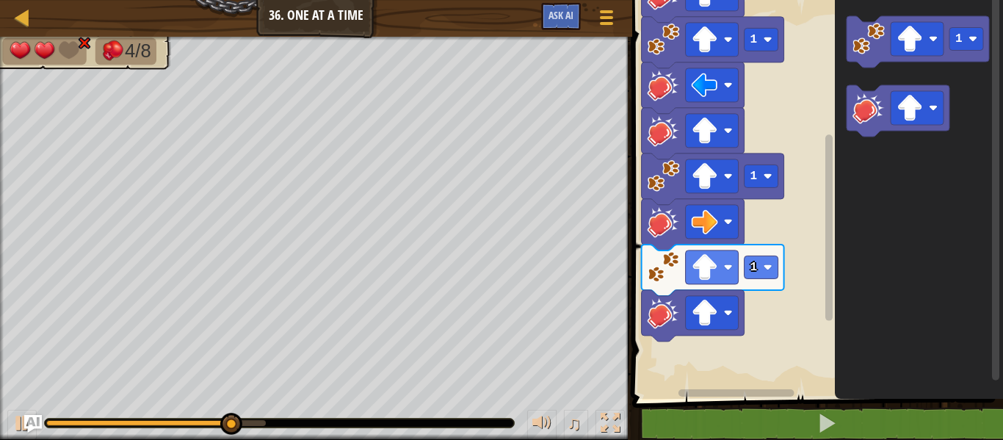
click at [689, 229] on div "Start 1 1 1 1 1" at bounding box center [815, 196] width 375 height 406
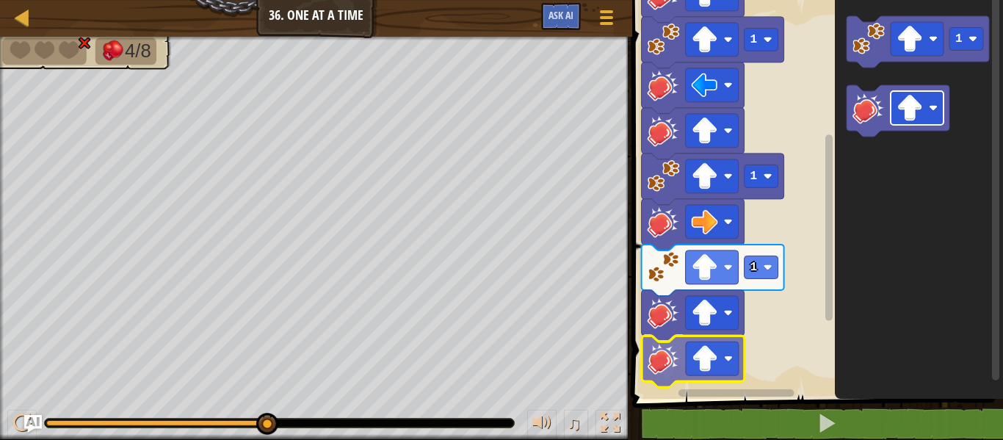
click at [689, 368] on div "Start 1 1 1 1 1" at bounding box center [815, 196] width 375 height 406
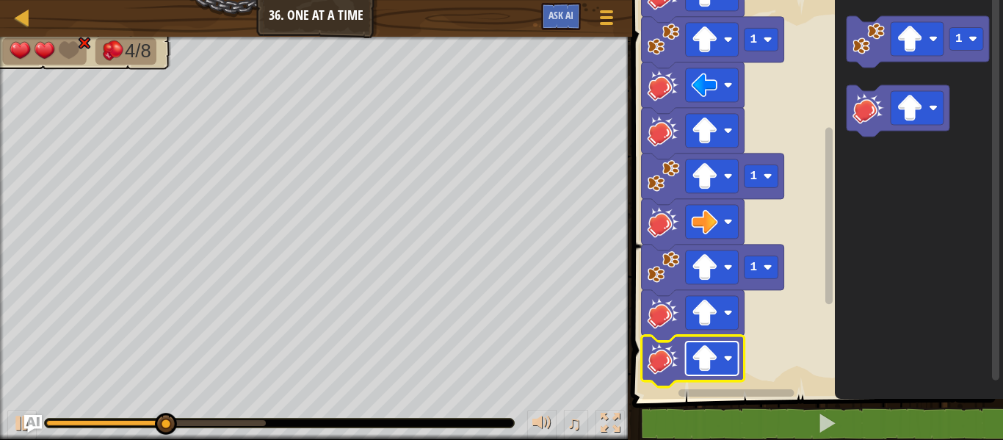
click at [703, 358] on image "Blockly Workspace" at bounding box center [705, 358] width 26 height 26
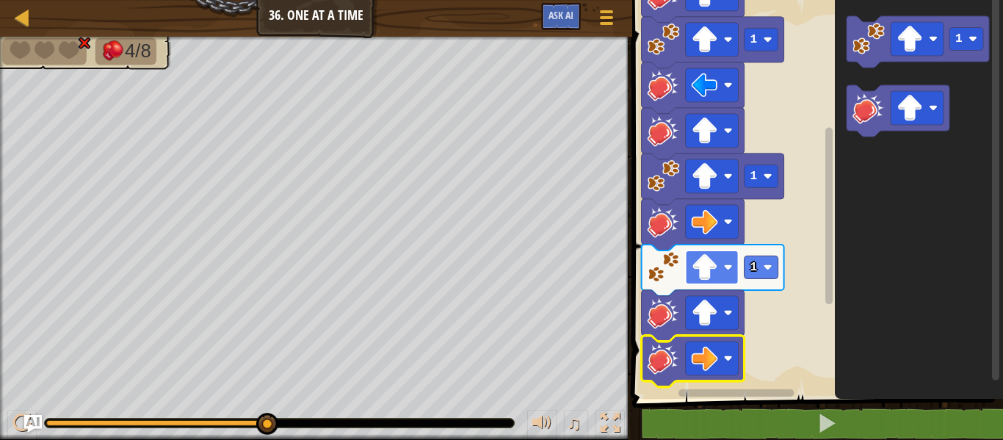
click at [709, 278] on image "Blockly Workspace" at bounding box center [705, 267] width 26 height 26
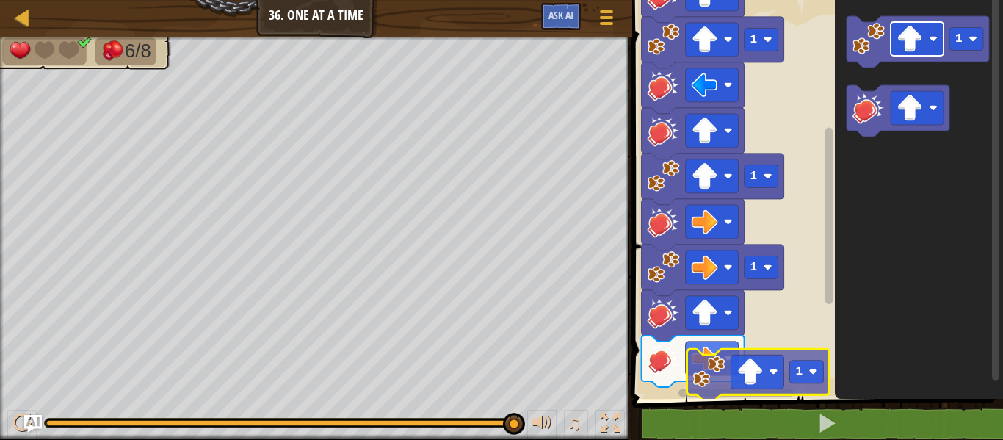
click at [761, 361] on div "Start 1 1 1 1 1 1" at bounding box center [815, 196] width 375 height 406
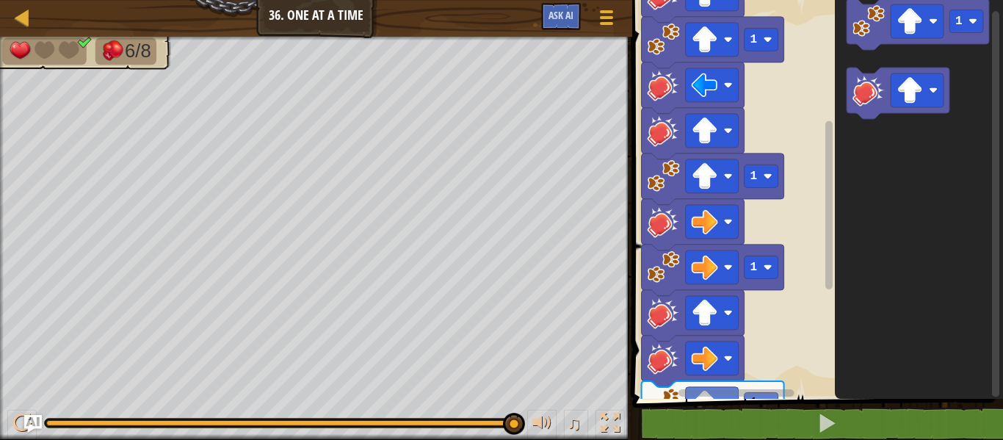
drag, startPoint x: 834, startPoint y: 151, endPoint x: 836, endPoint y: 126, distance: 25.1
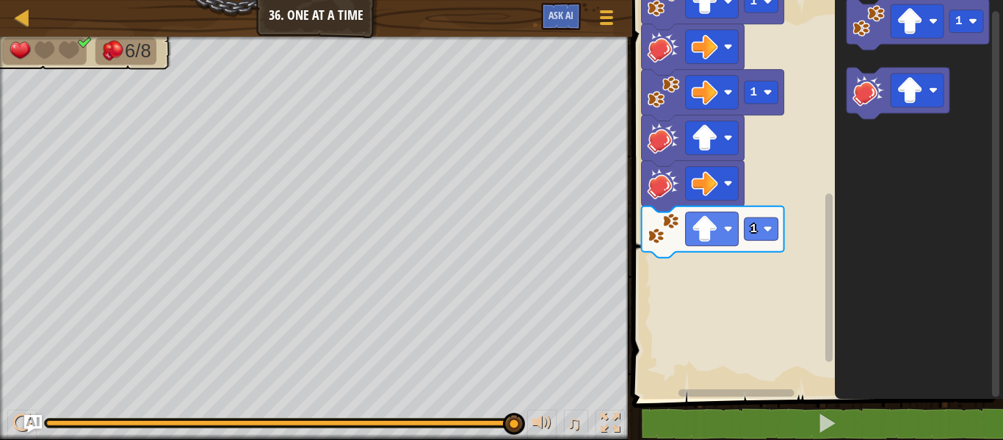
click at [821, 211] on div "1 1 1 1 1 Start 1" at bounding box center [815, 196] width 375 height 406
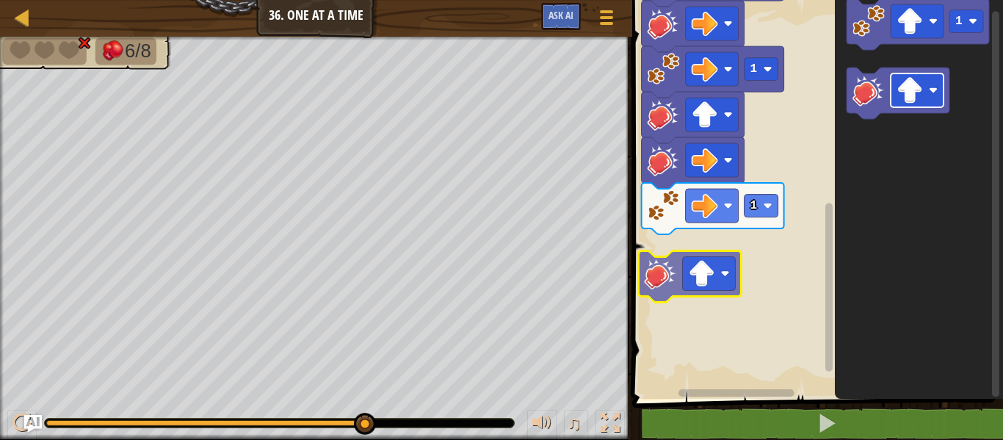
click at [683, 273] on div "Start 1 1 1 1 1 1" at bounding box center [815, 196] width 375 height 406
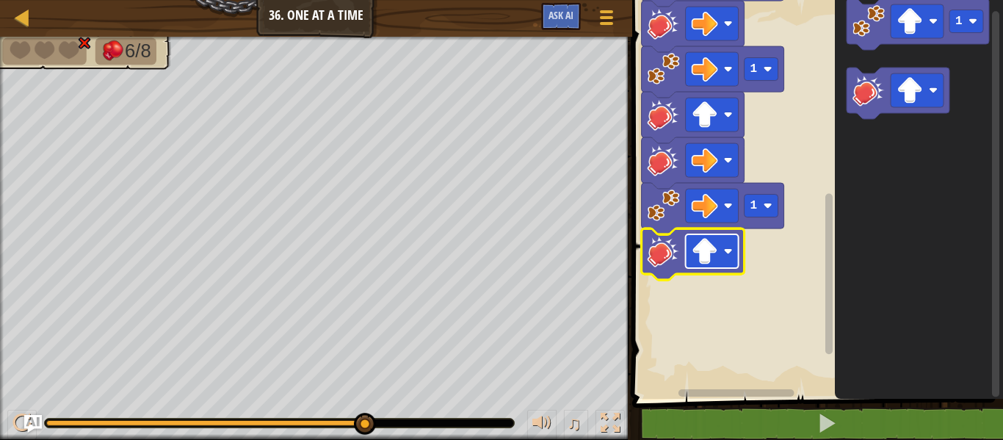
click at [712, 255] on image "Blockly Workspace" at bounding box center [705, 251] width 26 height 26
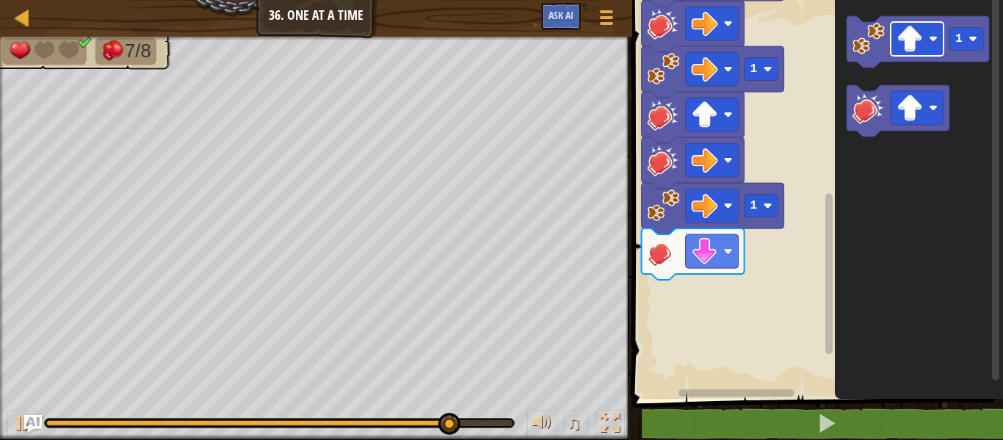
click at [761, 222] on div "Start 1 1 1 1 1 1" at bounding box center [815, 196] width 375 height 406
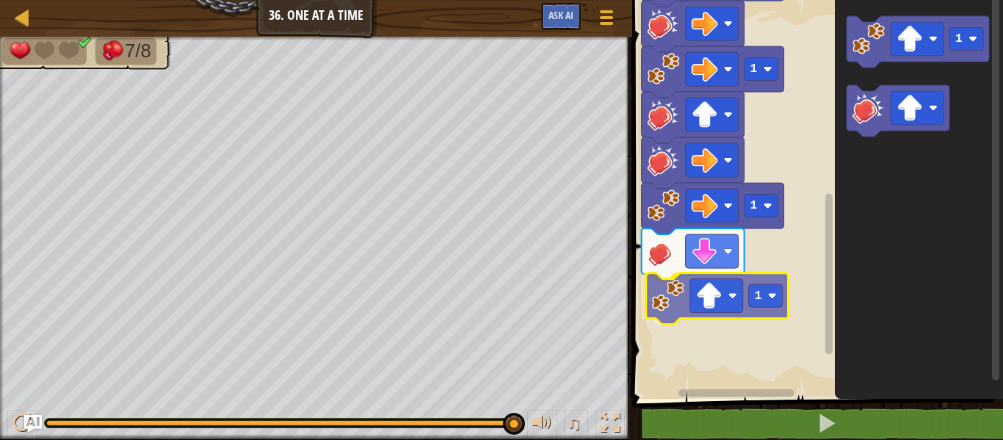
click at [665, 309] on div "Start 1 1 1 1 1 1 1 1" at bounding box center [815, 196] width 375 height 406
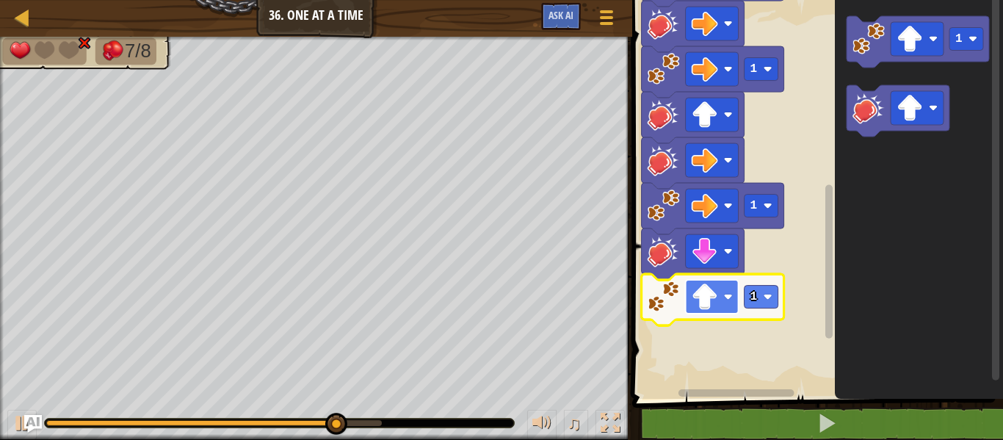
click at [706, 290] on image "Blockly Workspace" at bounding box center [705, 296] width 26 height 26
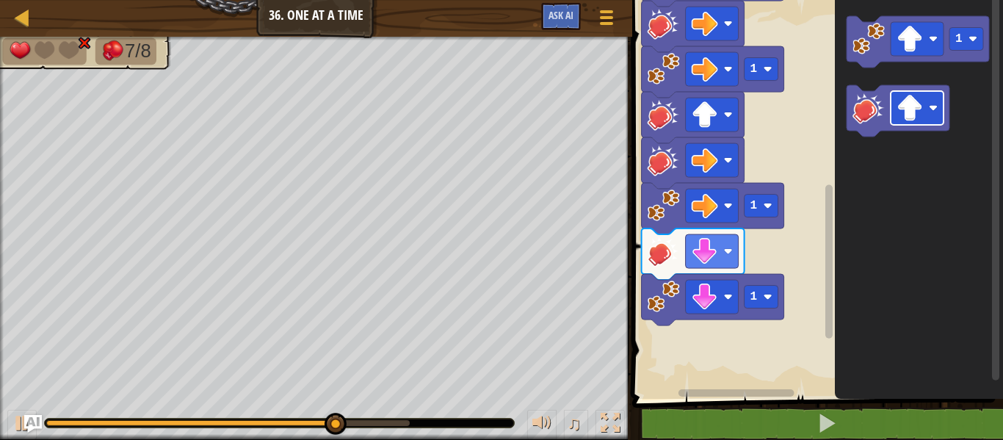
click at [824, 211] on div "Start 1 1 1 1 1 1 1" at bounding box center [815, 196] width 375 height 406
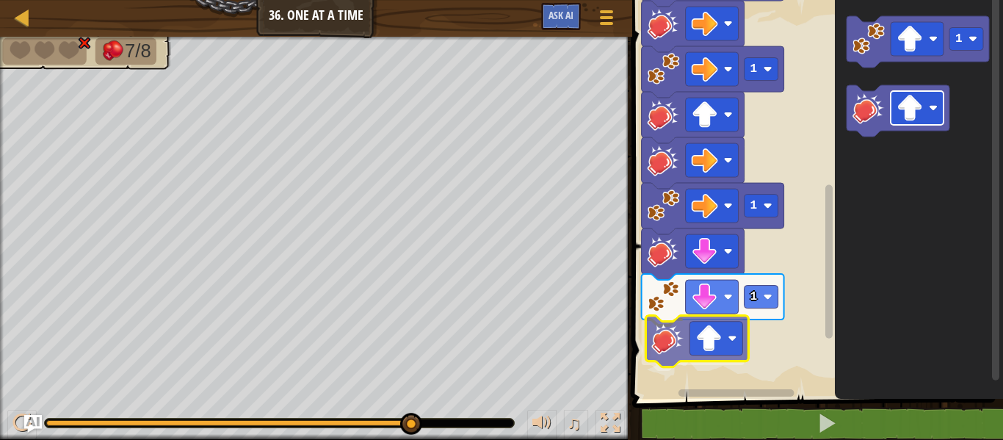
click at [728, 337] on div "Start 1 1 1 1 1 1 1" at bounding box center [815, 196] width 375 height 406
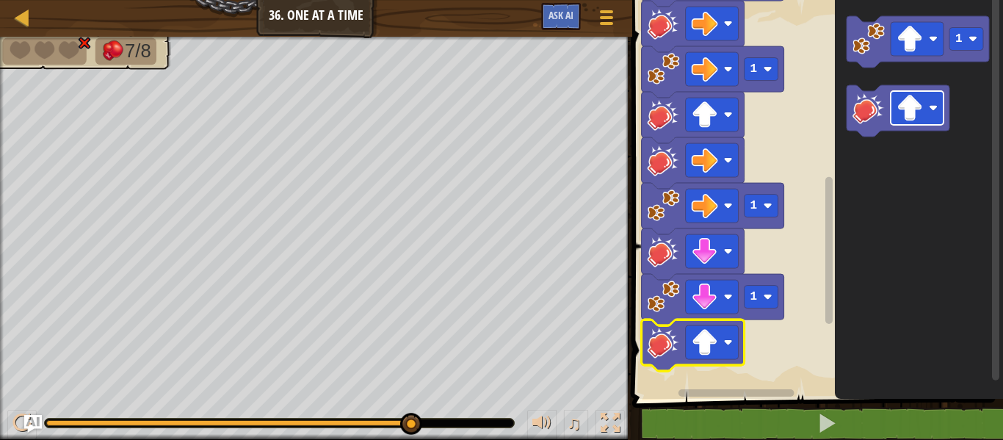
click at [728, 337] on rect "Blockly Workspace" at bounding box center [712, 342] width 53 height 34
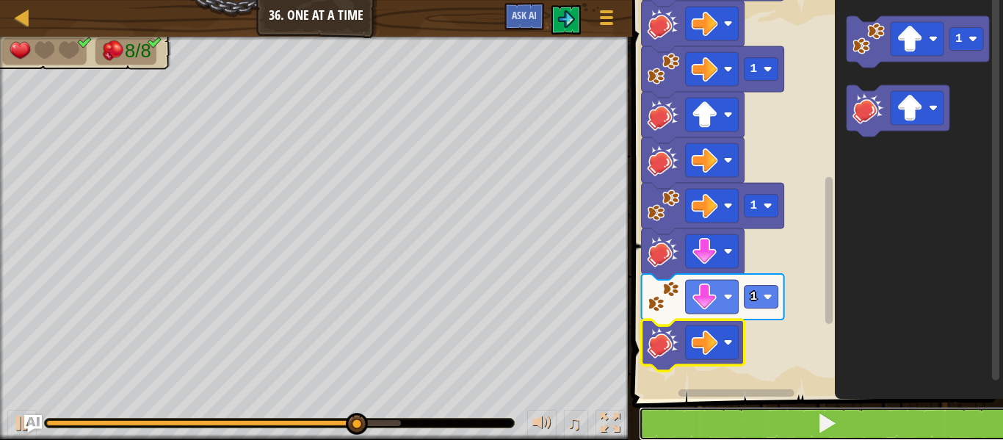
click at [745, 410] on button at bounding box center [826, 424] width 375 height 34
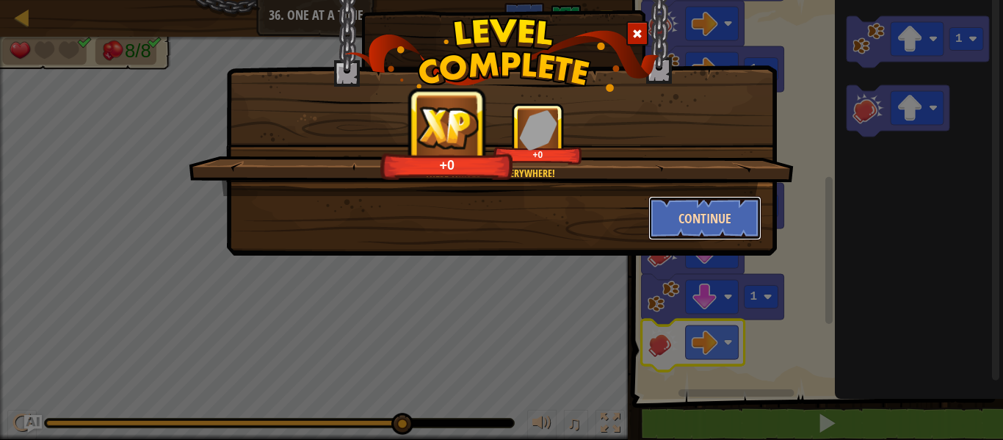
click at [721, 203] on button "Continue" at bounding box center [705, 218] width 114 height 44
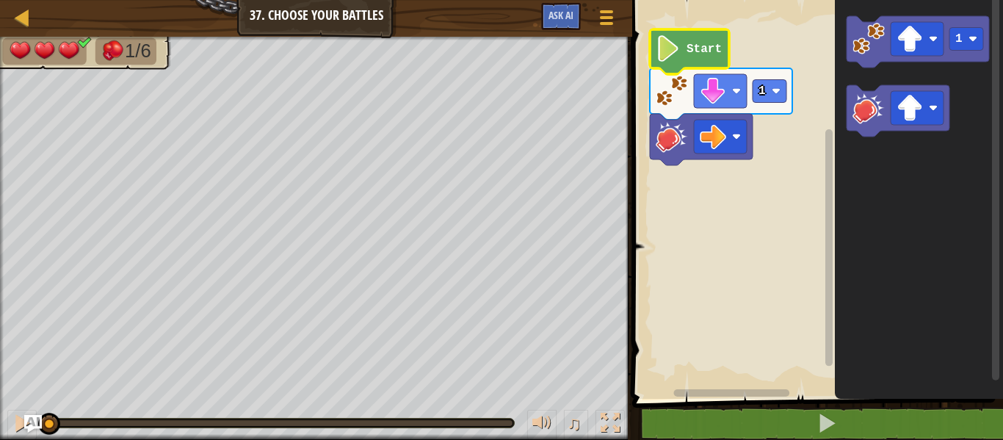
click at [694, 62] on icon "Blockly Workspace" at bounding box center [689, 51] width 79 height 45
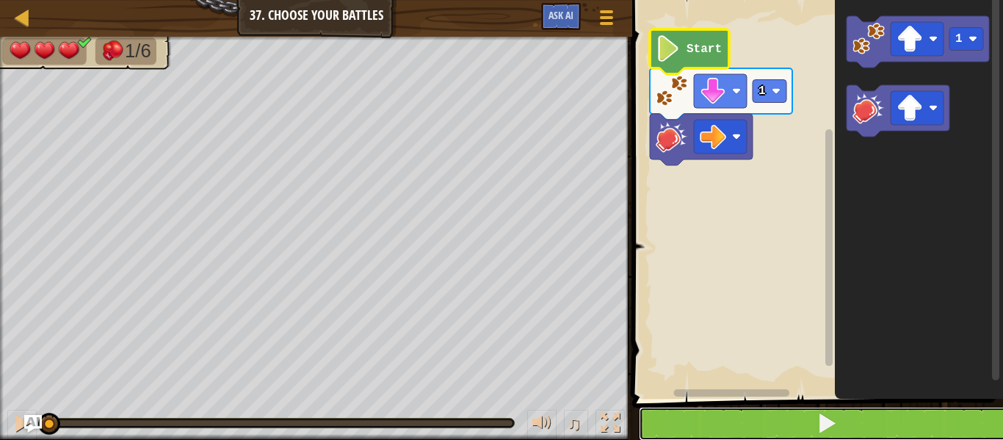
click at [747, 414] on button at bounding box center [826, 424] width 375 height 34
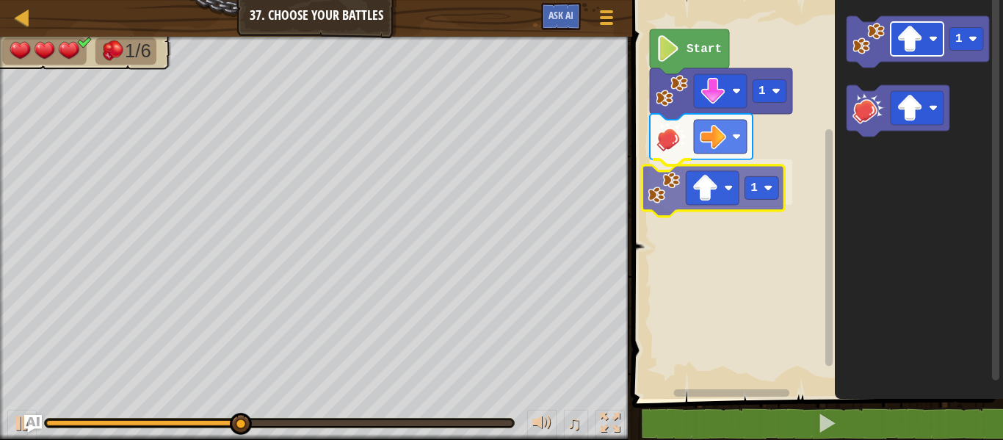
click at [695, 190] on div "1 1 Start 1 1" at bounding box center [815, 196] width 375 height 406
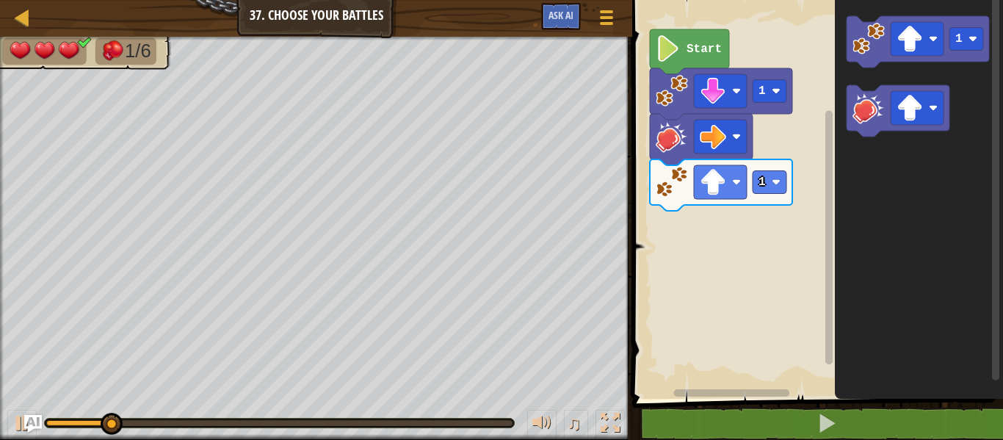
click at [884, 47] on g "1" at bounding box center [917, 41] width 142 height 51
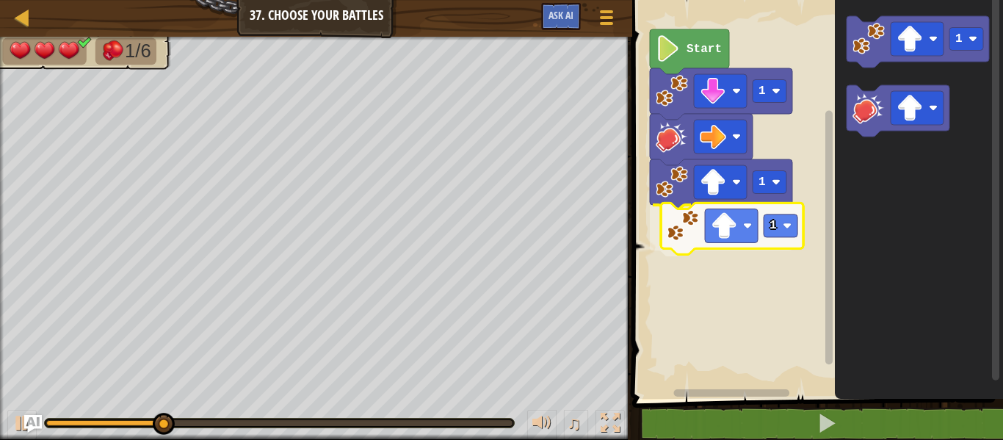
click at [698, 234] on div "1 1 1 Start 1 1" at bounding box center [815, 196] width 375 height 406
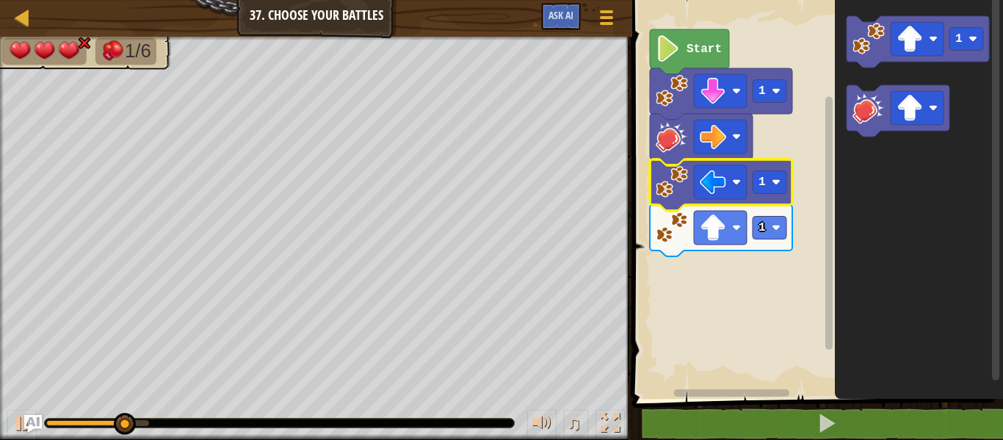
click at [688, 185] on image "Blockly Workspace" at bounding box center [672, 182] width 32 height 32
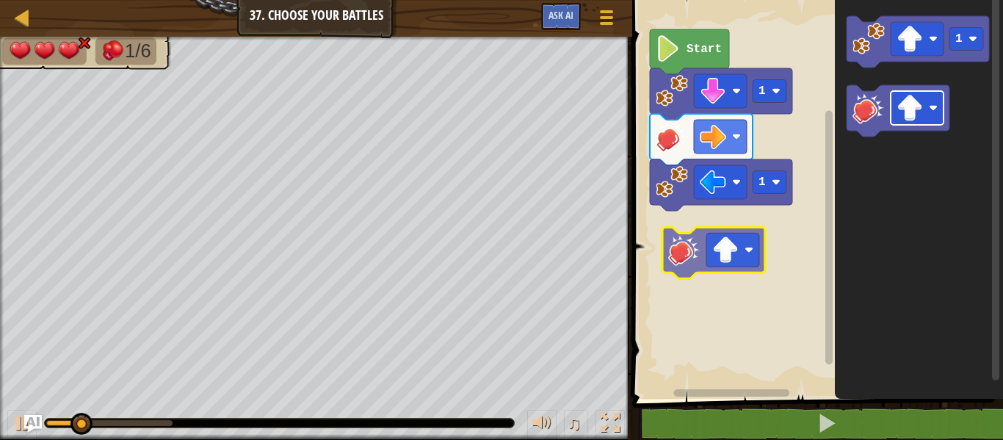
click at [698, 236] on div "Start 1 1 1" at bounding box center [815, 196] width 375 height 406
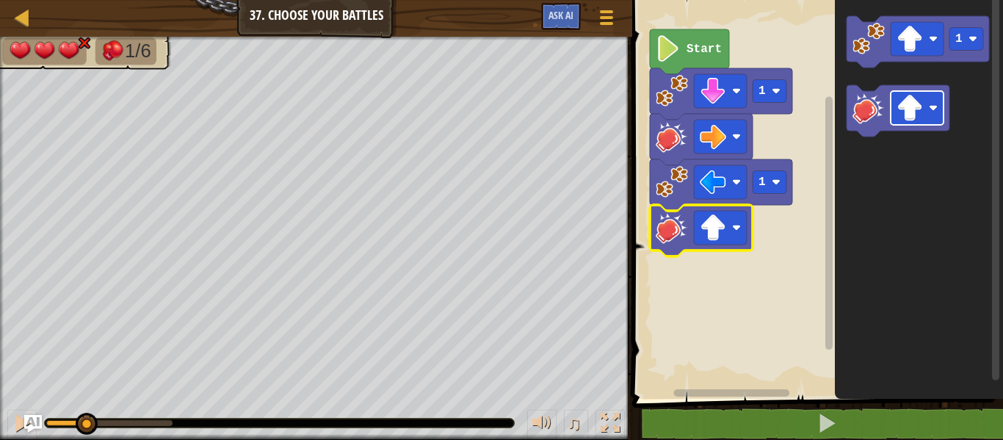
click at [698, 236] on rect "Blockly Workspace" at bounding box center [720, 228] width 53 height 34
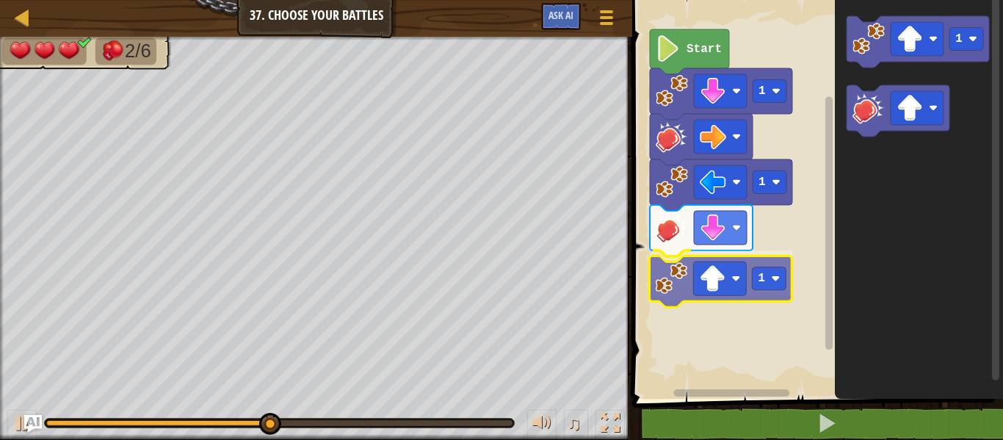
click at [655, 277] on div "Start 1 1 1 1 1" at bounding box center [815, 196] width 375 height 406
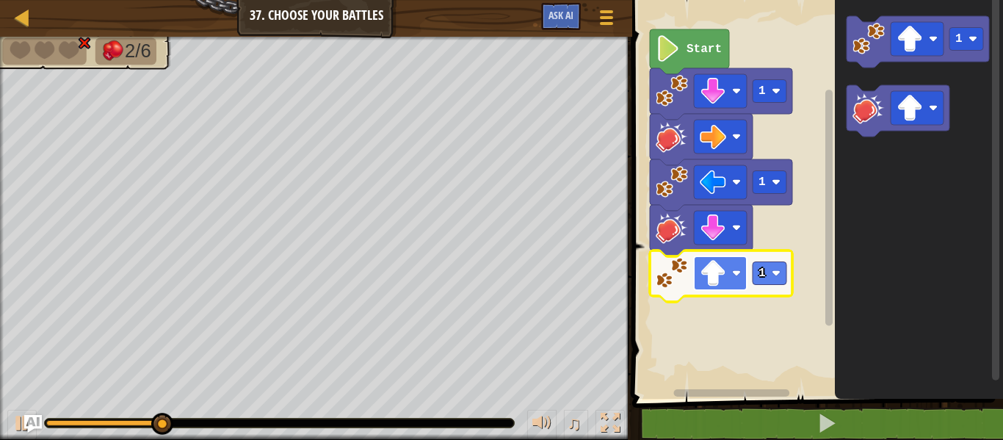
click at [707, 273] on image "Blockly Workspace" at bounding box center [713, 273] width 26 height 26
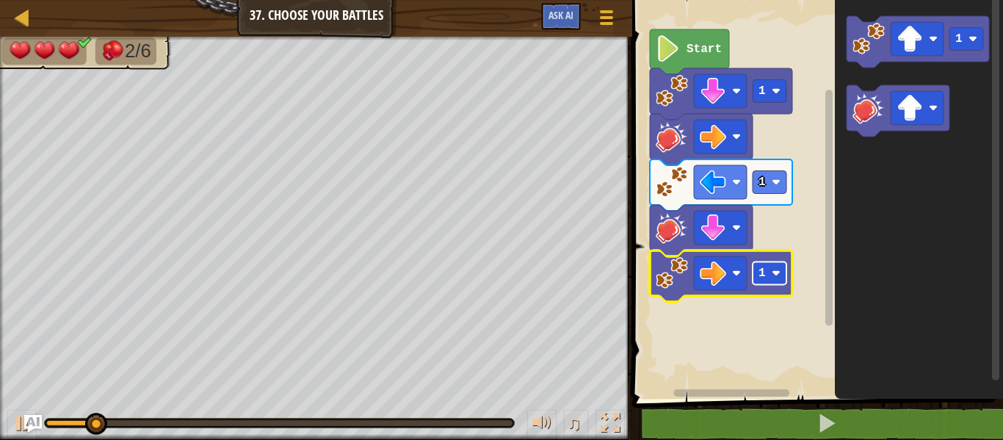
click at [768, 280] on rect "Blockly Workspace" at bounding box center [770, 273] width 34 height 23
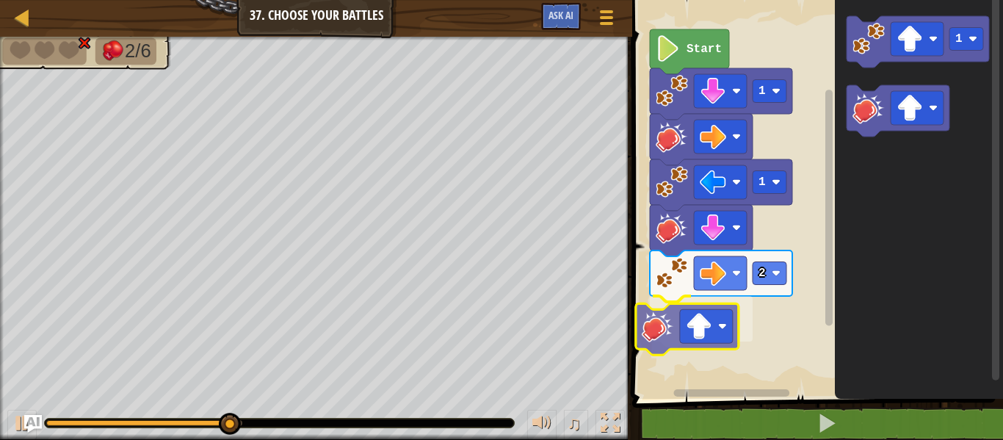
click at [664, 333] on div "Start 1 1 2 1" at bounding box center [815, 196] width 375 height 406
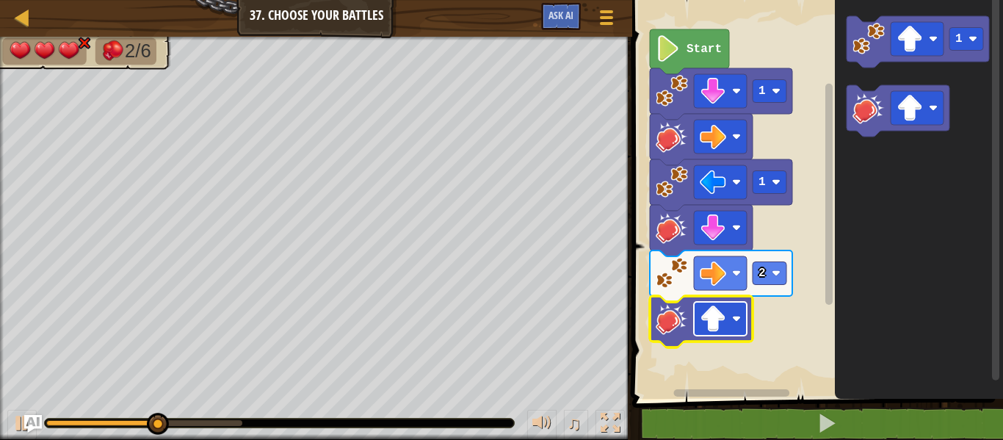
click at [723, 308] on image "Blockly Workspace" at bounding box center [713, 318] width 26 height 26
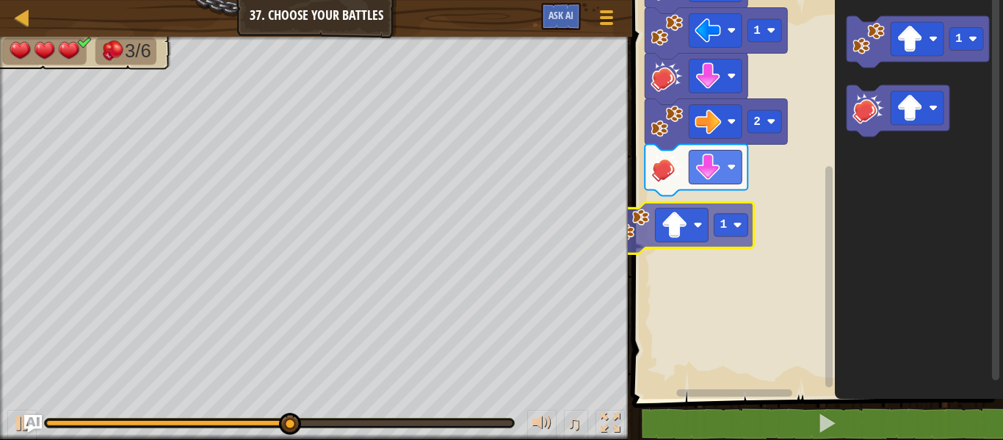
click at [724, 204] on div "Start 1 1 2 1 1" at bounding box center [815, 196] width 375 height 406
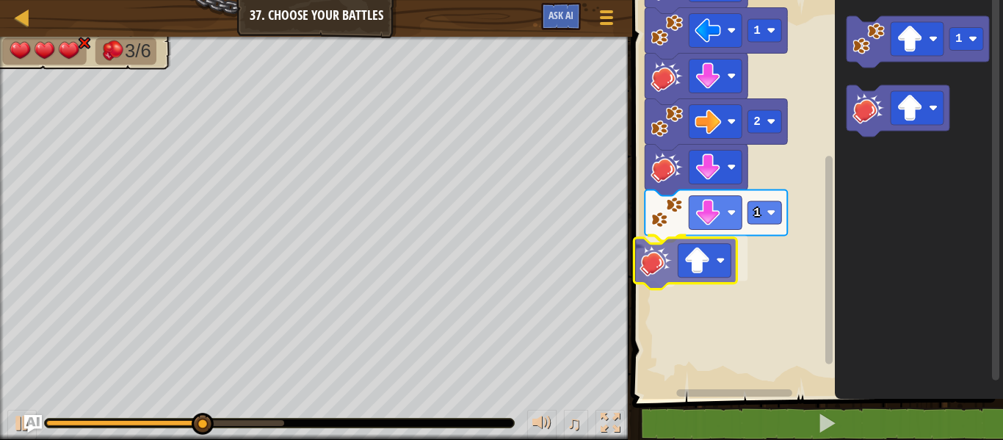
click at [670, 267] on div "Start 1 1 2 1 1" at bounding box center [815, 196] width 375 height 406
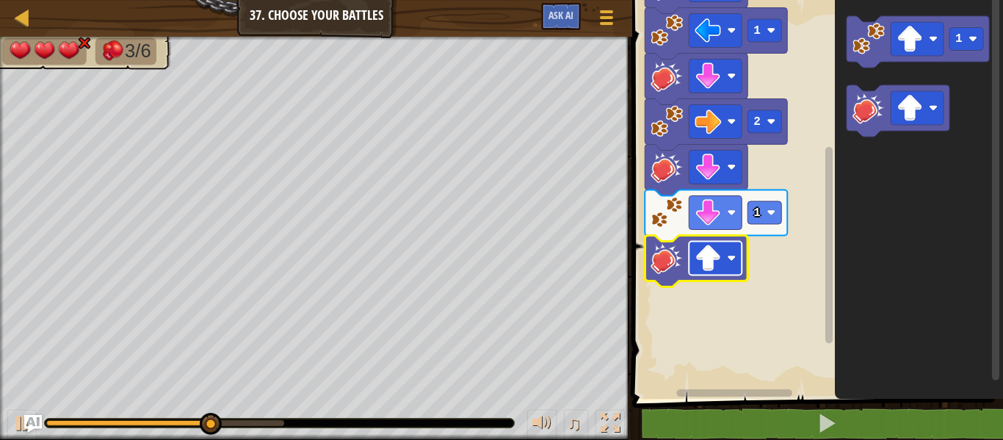
click at [700, 256] on image "Blockly Workspace" at bounding box center [708, 258] width 26 height 26
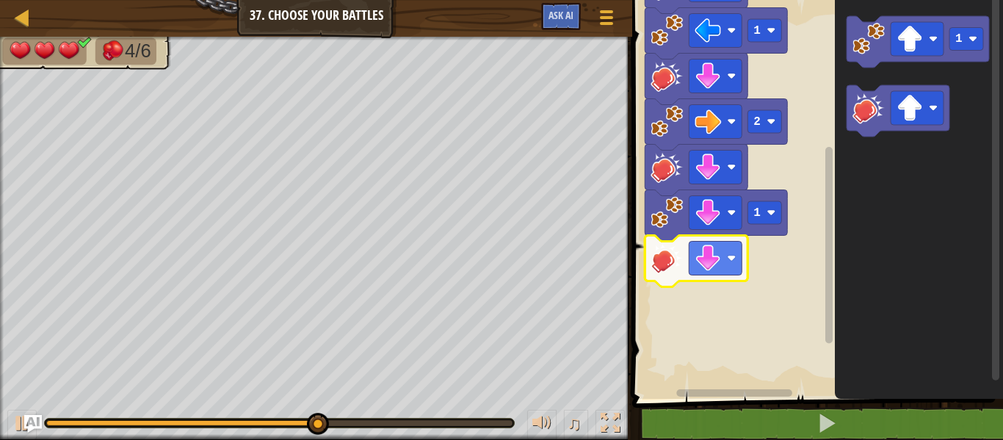
click at [772, 227] on icon "Blockly Workspace" at bounding box center [716, 215] width 142 height 51
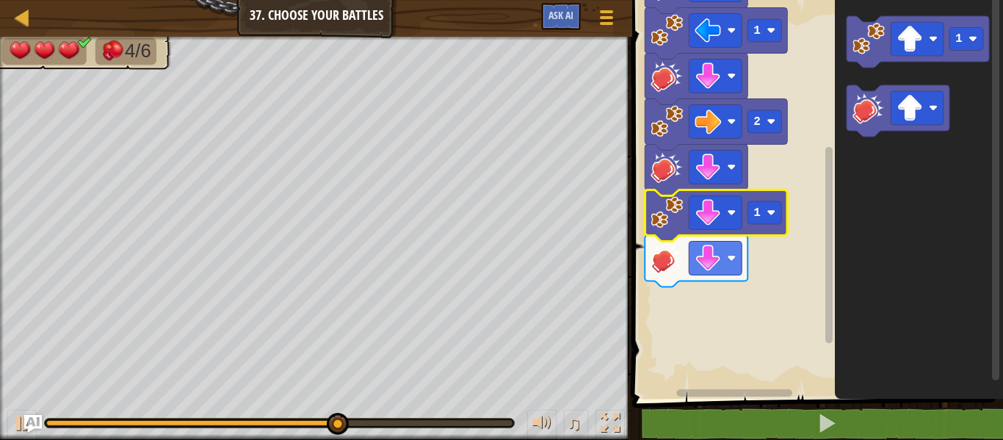
click at [772, 227] on icon "Blockly Workspace" at bounding box center [716, 215] width 142 height 51
click at [772, 220] on rect "Blockly Workspace" at bounding box center [764, 212] width 34 height 23
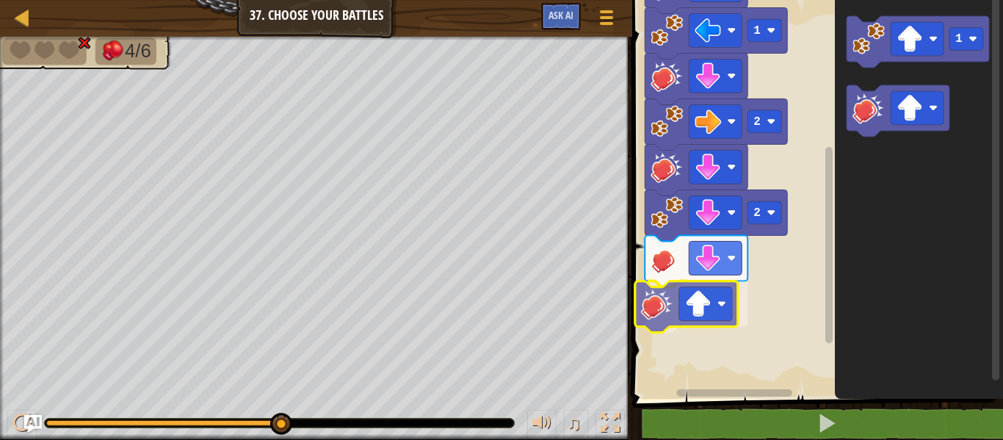
click at [673, 304] on div "Start 1 1 2 2 1" at bounding box center [815, 196] width 375 height 406
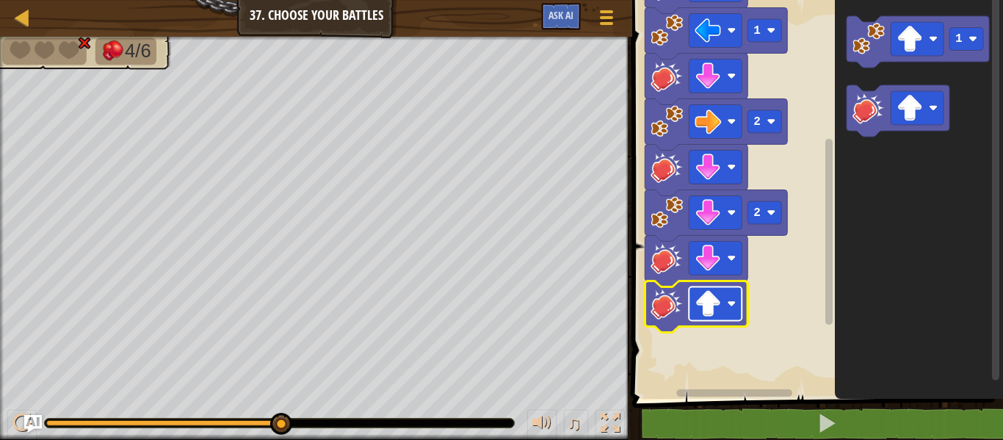
click at [701, 300] on image "Blockly Workspace" at bounding box center [708, 304] width 26 height 26
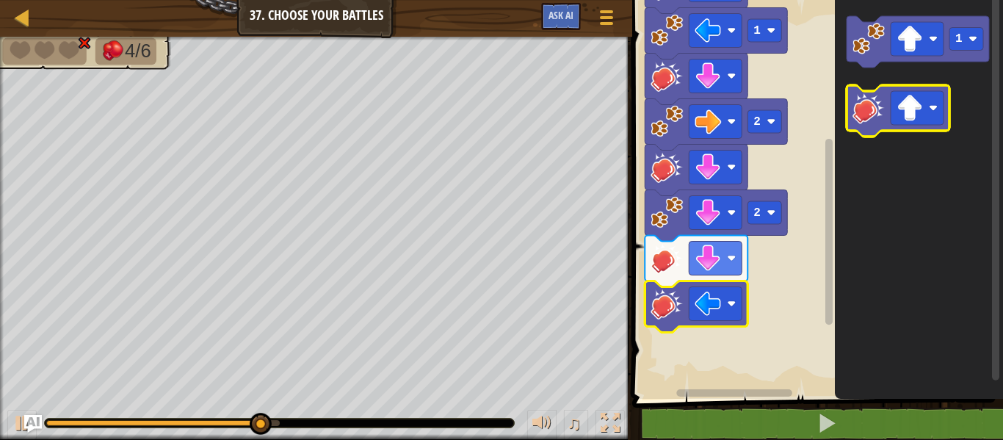
click at [873, 135] on icon "Blockly Workspace" at bounding box center [897, 110] width 103 height 51
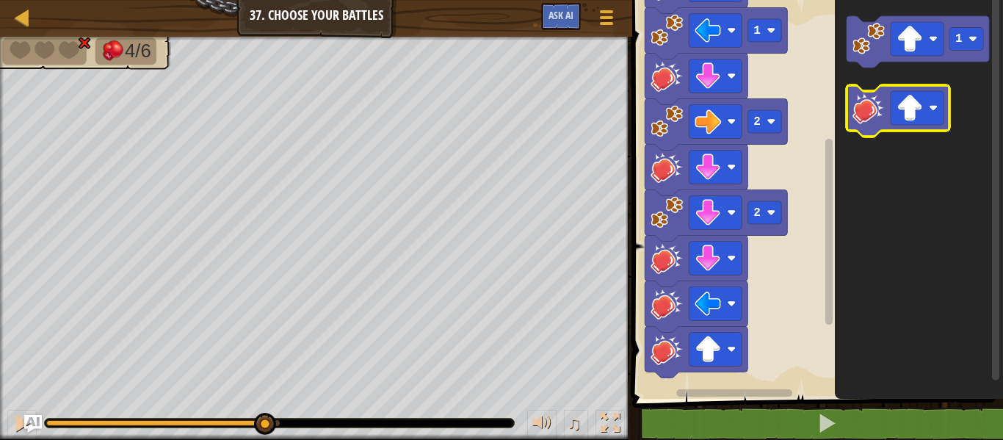
click at [873, 135] on icon "Blockly Workspace" at bounding box center [897, 110] width 103 height 51
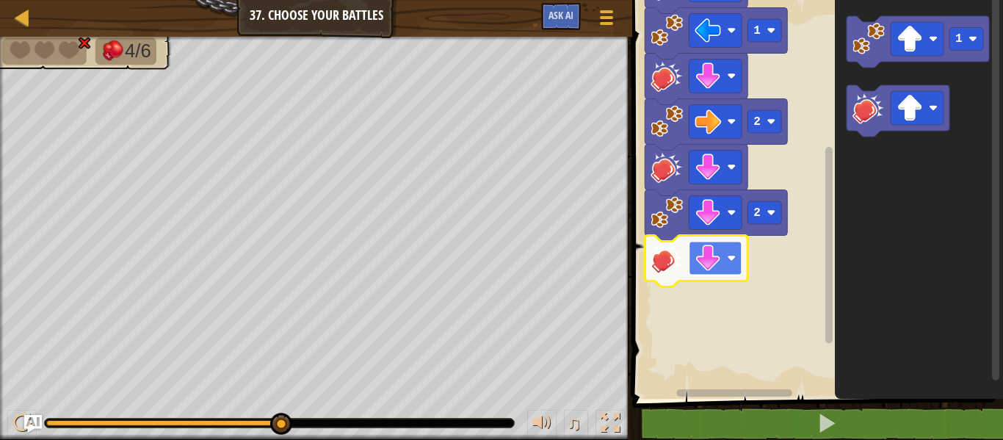
click at [733, 269] on rect "Blockly Workspace" at bounding box center [715, 259] width 53 height 34
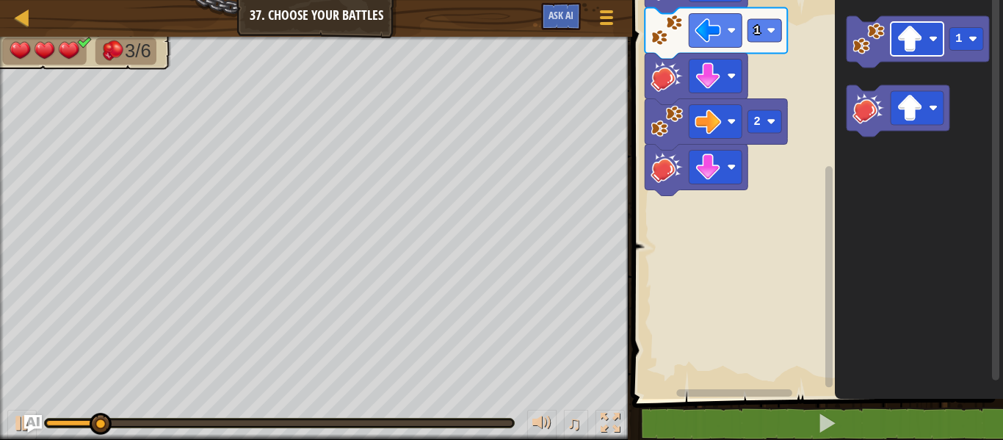
click at [733, 204] on div "Start 1 1 2 1" at bounding box center [815, 196] width 375 height 406
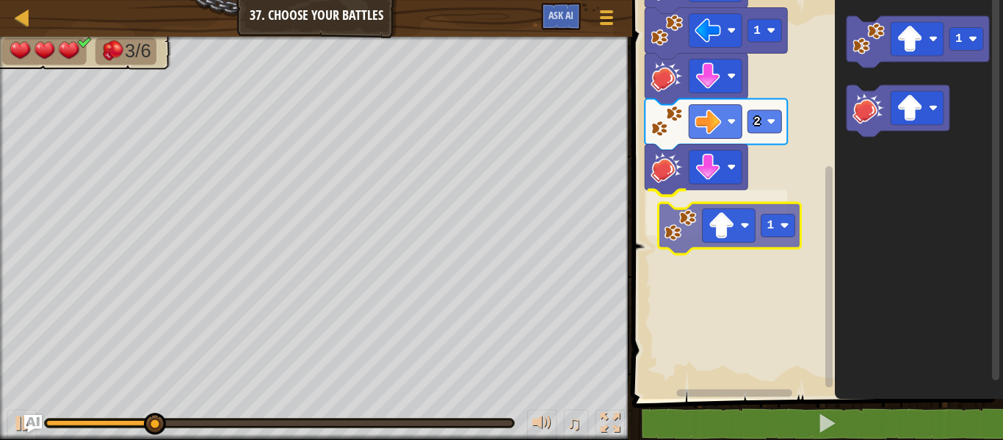
click at [686, 239] on div "Start 1 1 2 1 1 1" at bounding box center [815, 196] width 375 height 406
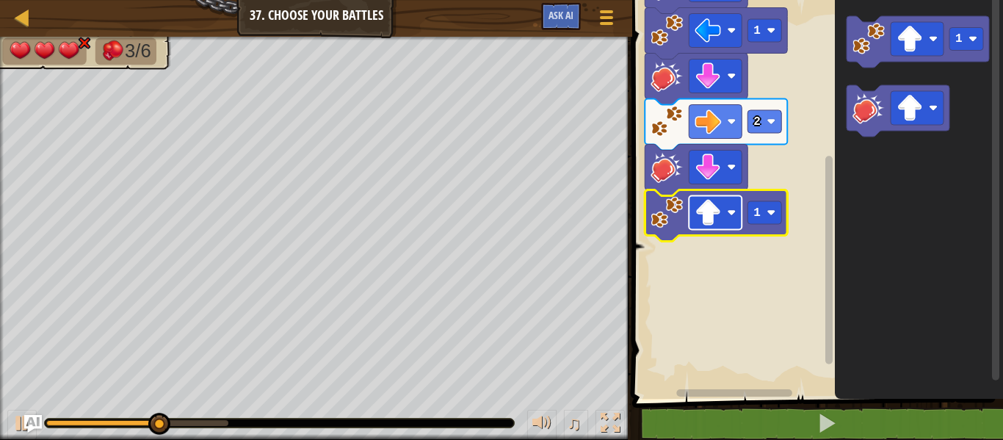
click at [700, 216] on image "Blockly Workspace" at bounding box center [708, 213] width 26 height 26
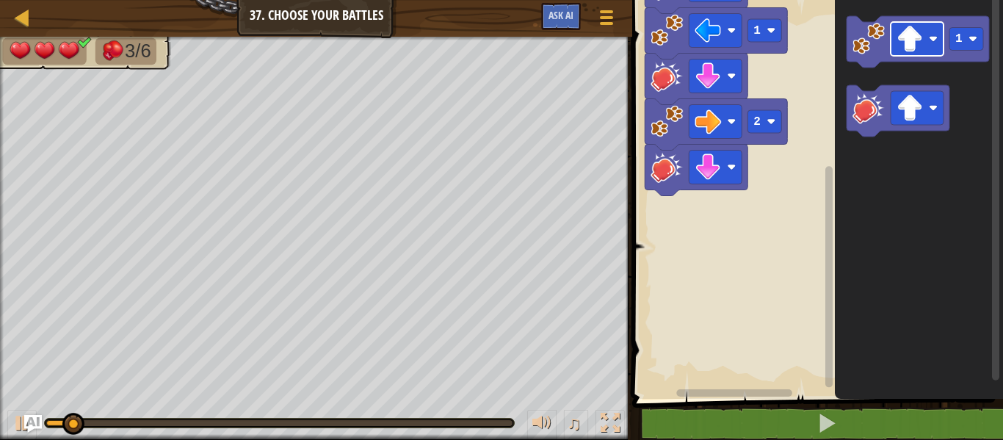
click at [706, 267] on div "Start 1 1 2 1" at bounding box center [815, 196] width 375 height 406
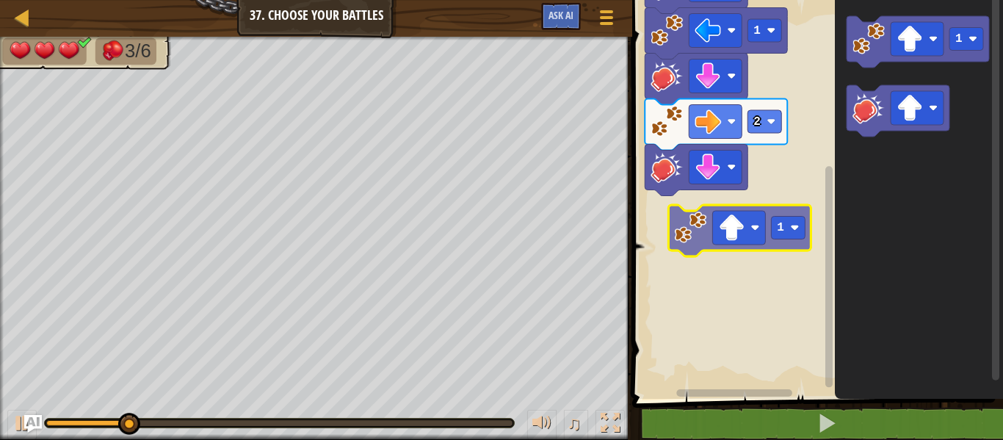
click at [681, 236] on div "Start 1 1 2 1 1" at bounding box center [815, 196] width 375 height 406
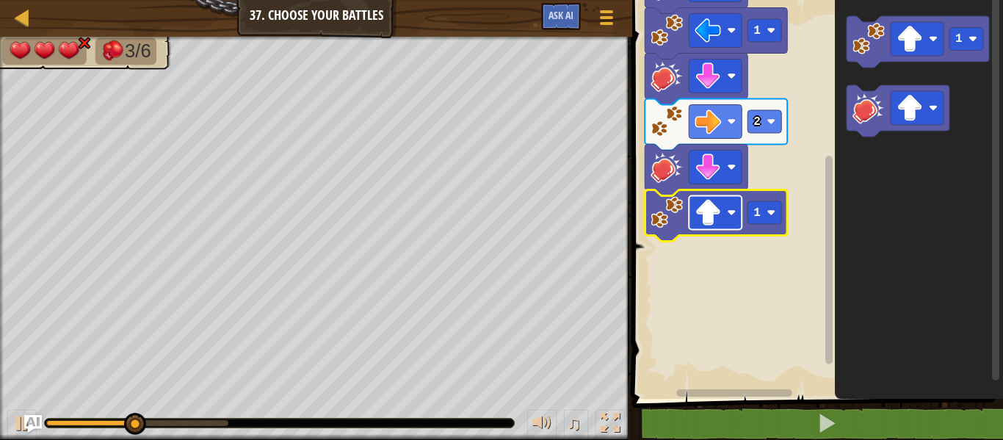
click at [701, 219] on image "Blockly Workspace" at bounding box center [708, 213] width 26 height 26
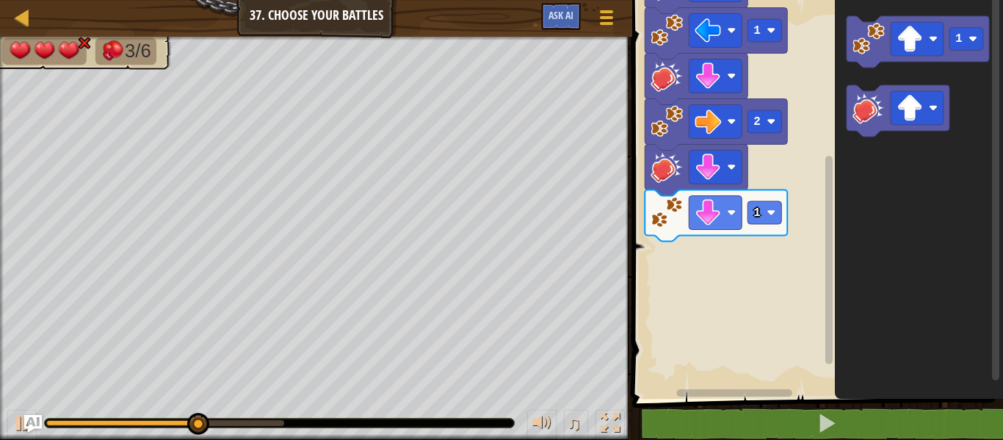
click at [797, 274] on div "Start 1 1 2 1 1" at bounding box center [815, 196] width 375 height 406
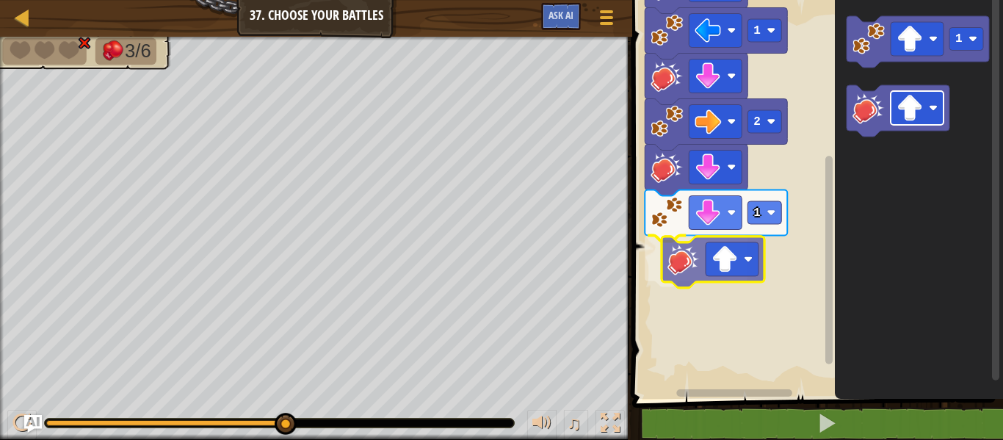
click at [728, 273] on div "Start 1 1 2 1 1" at bounding box center [815, 196] width 375 height 406
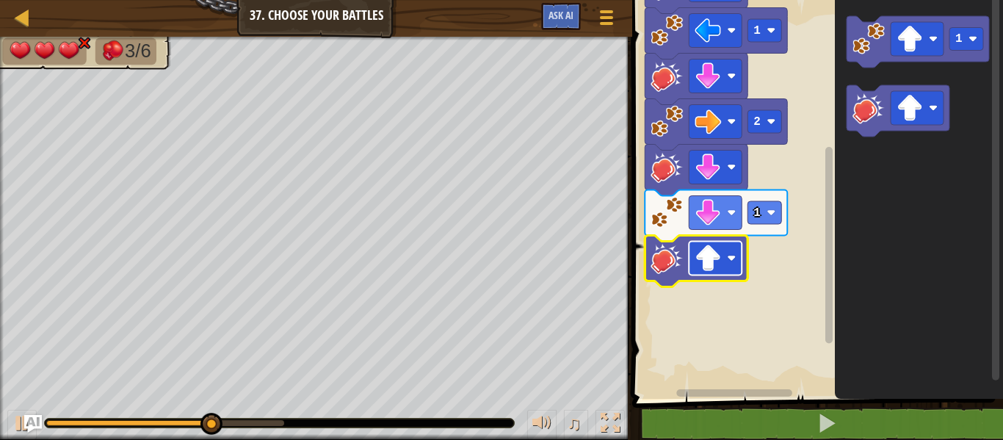
click at [711, 257] on image "Blockly Workspace" at bounding box center [708, 258] width 26 height 26
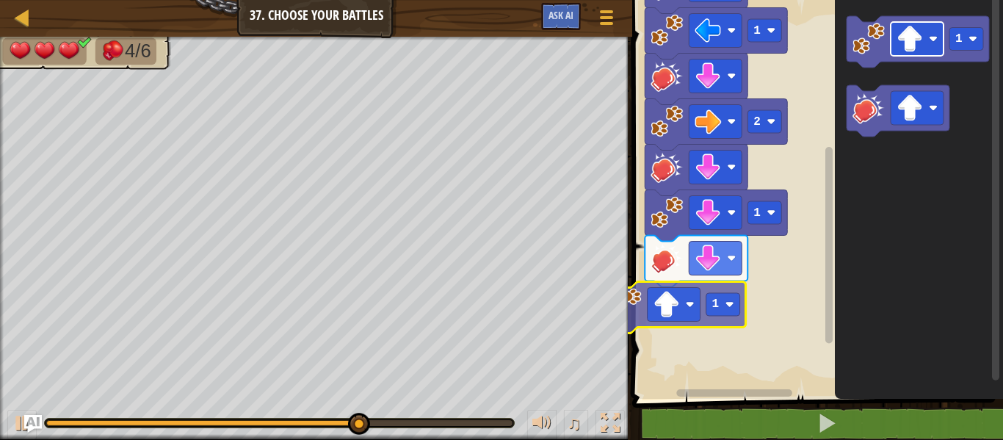
click at [670, 316] on div "Start 1 1 2 1 1 1 1" at bounding box center [815, 196] width 375 height 406
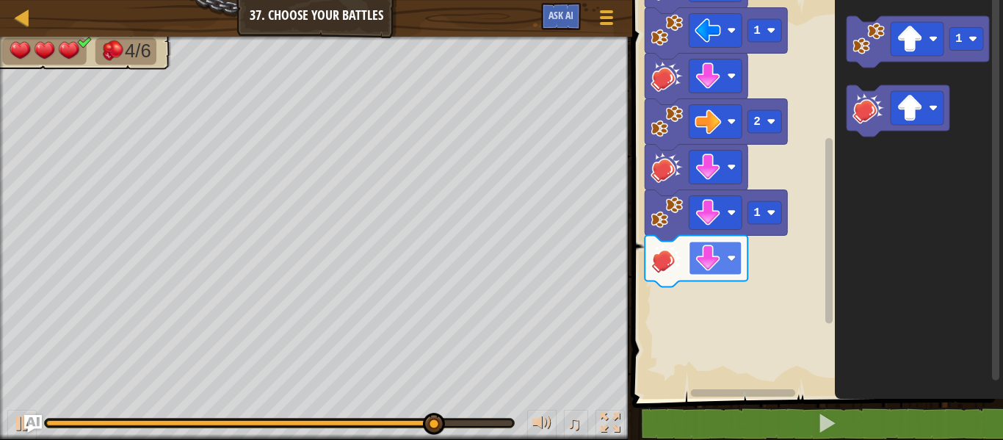
click at [703, 255] on image "Blockly Workspace" at bounding box center [708, 258] width 26 height 26
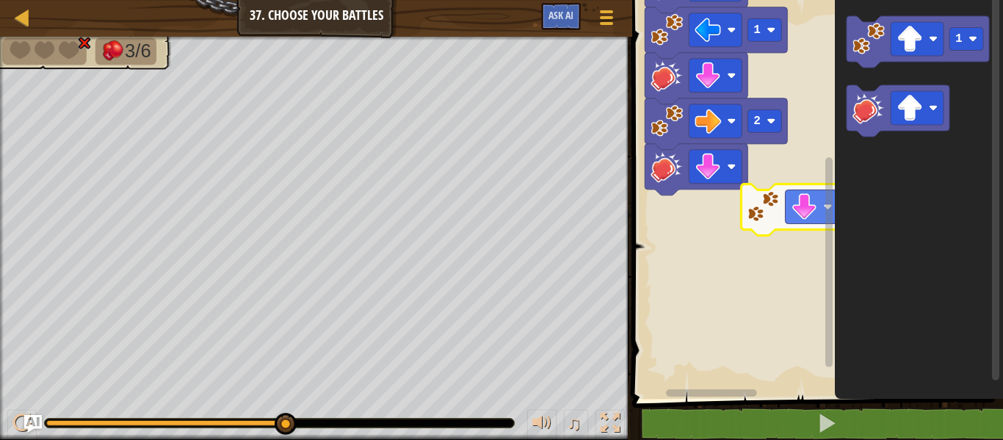
click at [946, 205] on div "Start 1 1 2 1 1" at bounding box center [815, 196] width 375 height 406
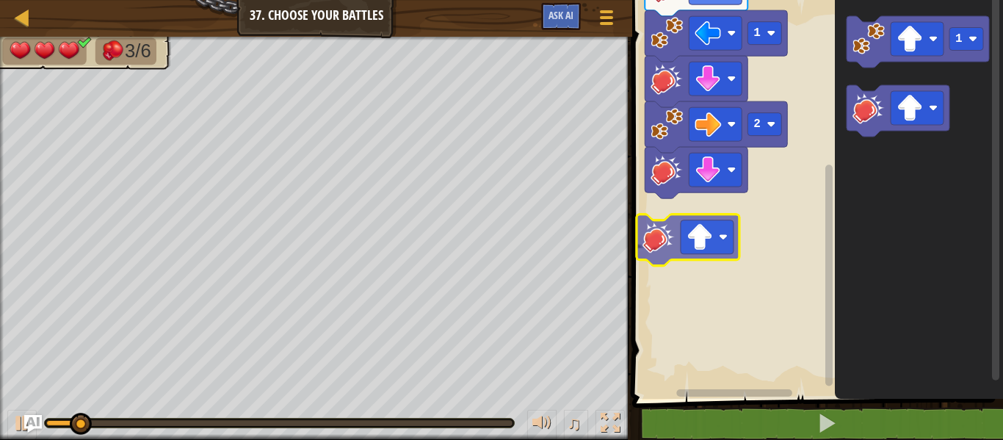
click at [674, 221] on div "Start 1 1 2 1" at bounding box center [815, 196] width 375 height 406
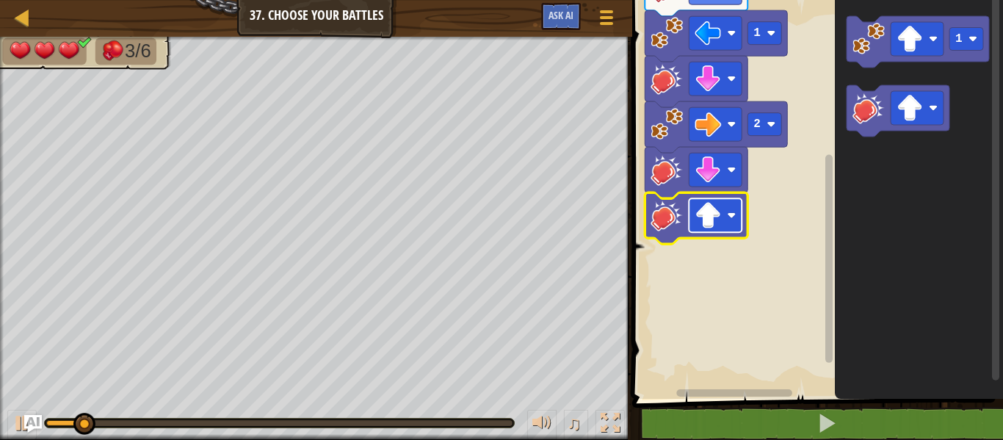
click at [707, 215] on image "Blockly Workspace" at bounding box center [708, 215] width 26 height 26
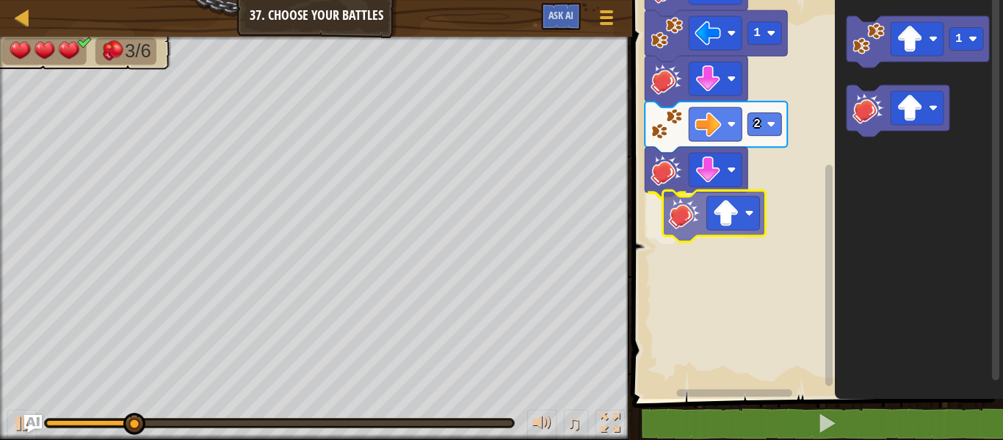
click at [745, 197] on div "Start 1 1 2 1" at bounding box center [815, 196] width 375 height 406
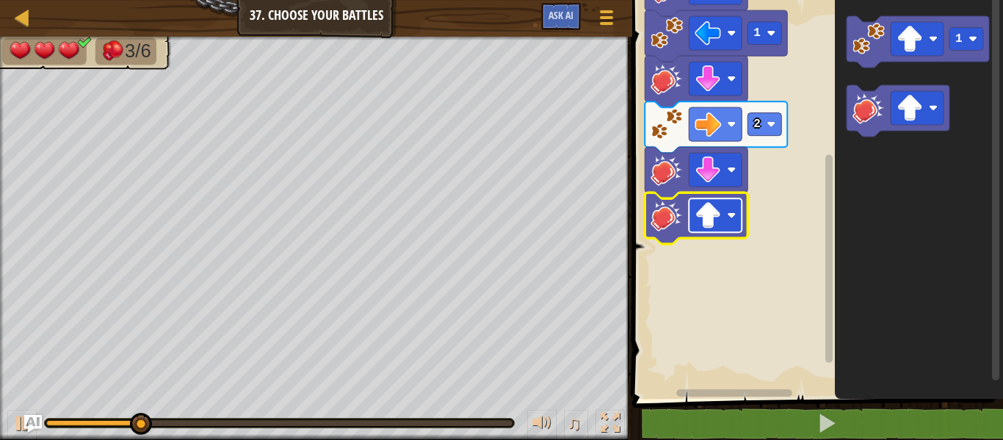
click at [737, 220] on rect "Blockly Workspace" at bounding box center [715, 215] width 53 height 34
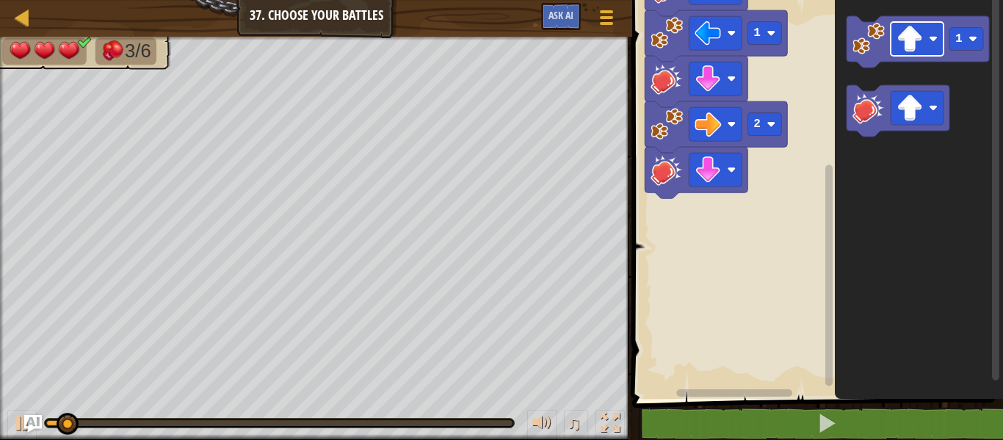
click at [681, 360] on div "Start 1 1 2 1" at bounding box center [815, 196] width 375 height 406
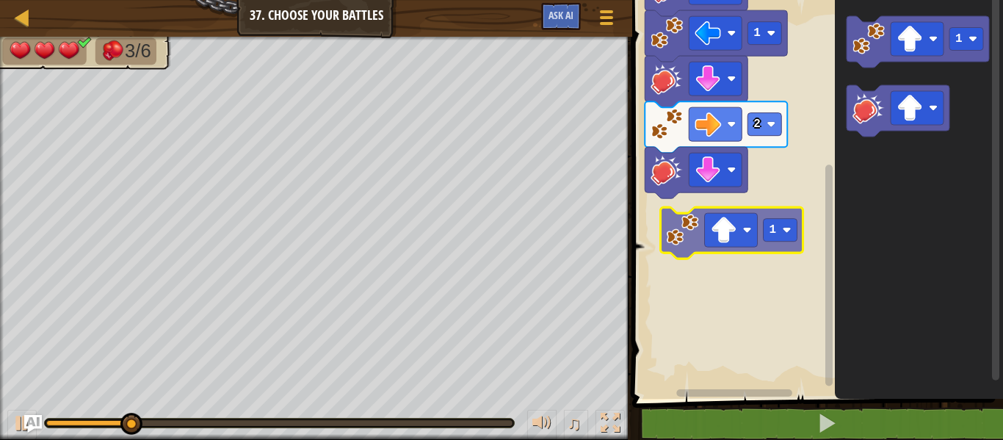
click at [683, 235] on div "Start 1 1 2 1 1 1" at bounding box center [815, 196] width 375 height 406
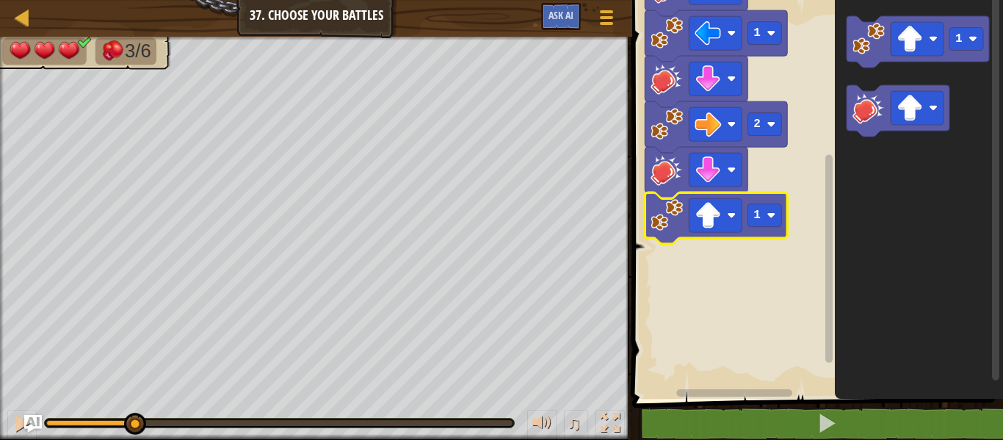
click at [719, 193] on icon "Blockly Workspace" at bounding box center [716, 217] width 142 height 51
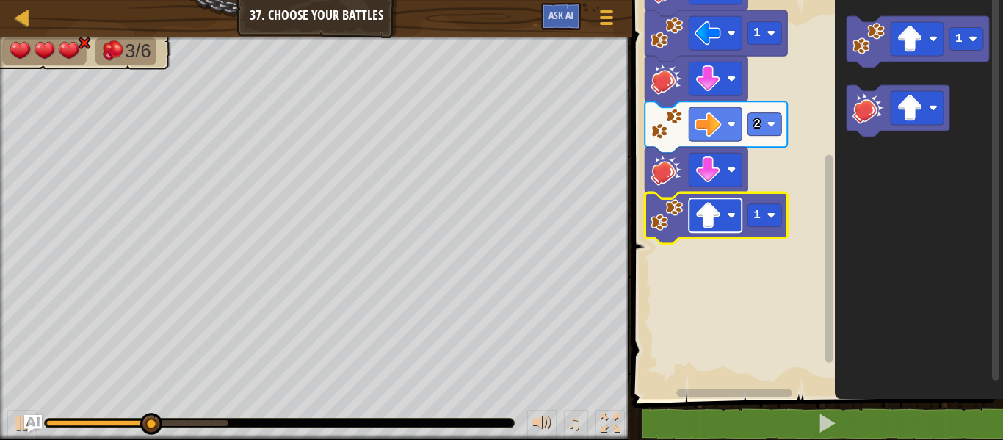
click at [721, 217] on rect "Blockly Workspace" at bounding box center [715, 215] width 53 height 34
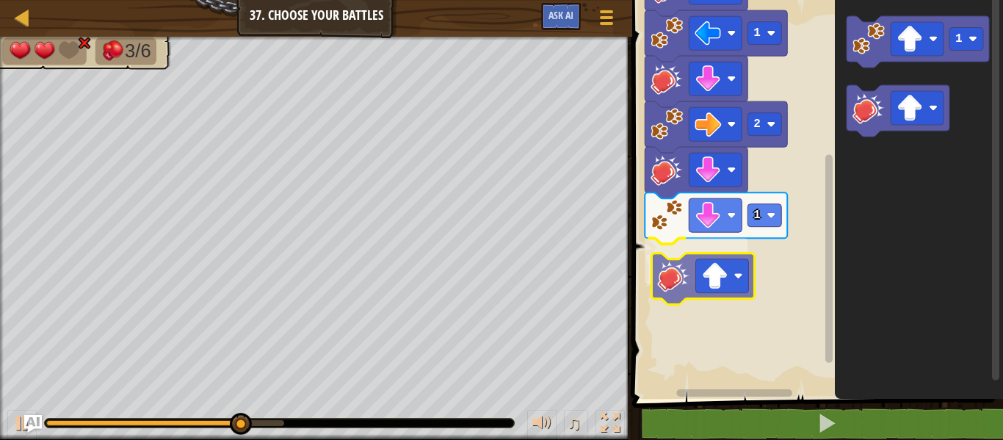
click at [670, 275] on div "Start 1 1 2 1 1" at bounding box center [815, 196] width 375 height 406
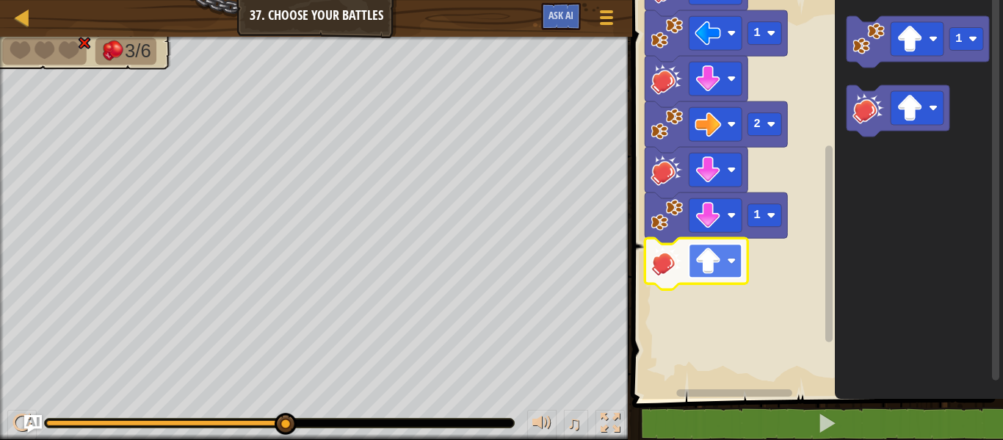
click at [721, 259] on rect "Blockly Workspace" at bounding box center [715, 261] width 53 height 34
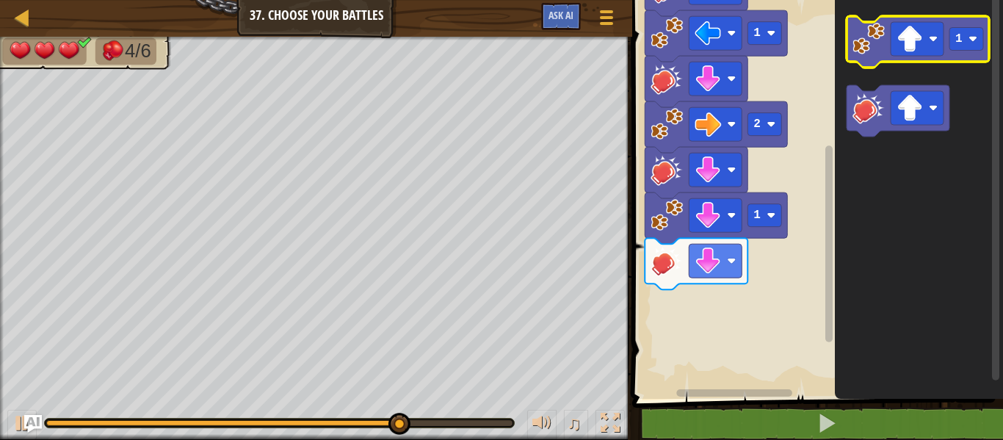
click at [895, 64] on rect "Blockly Workspace" at bounding box center [917, 41] width 142 height 51
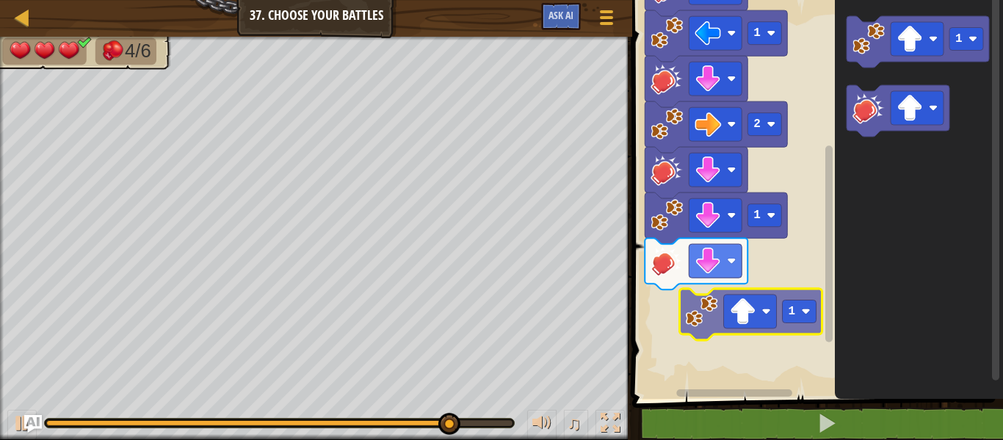
click at [698, 323] on div "Start 1 1 2 1 1 1" at bounding box center [815, 196] width 375 height 406
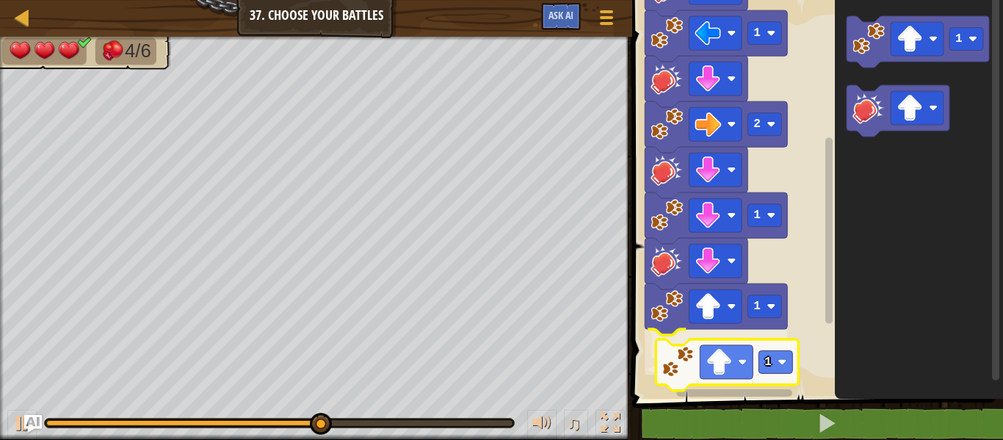
click at [688, 367] on div "Start 1 1 2 1 1 1 1 1" at bounding box center [815, 196] width 375 height 406
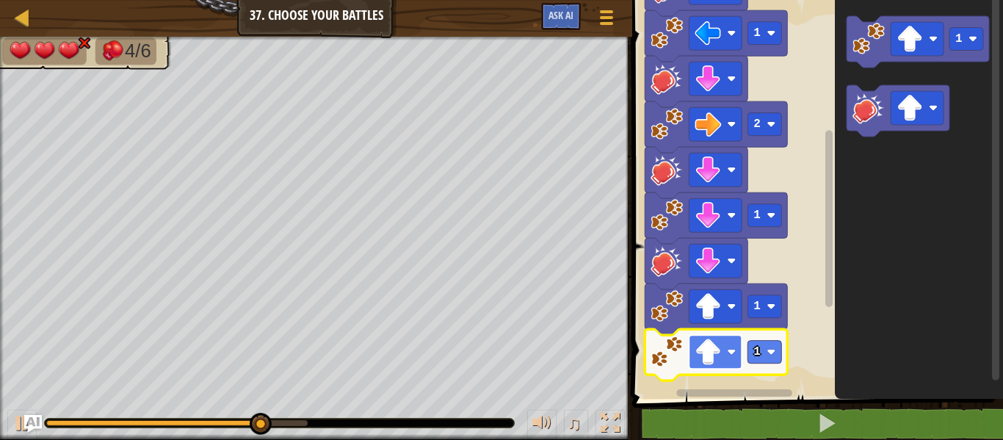
click at [711, 355] on image "Blockly Workspace" at bounding box center [708, 351] width 26 height 26
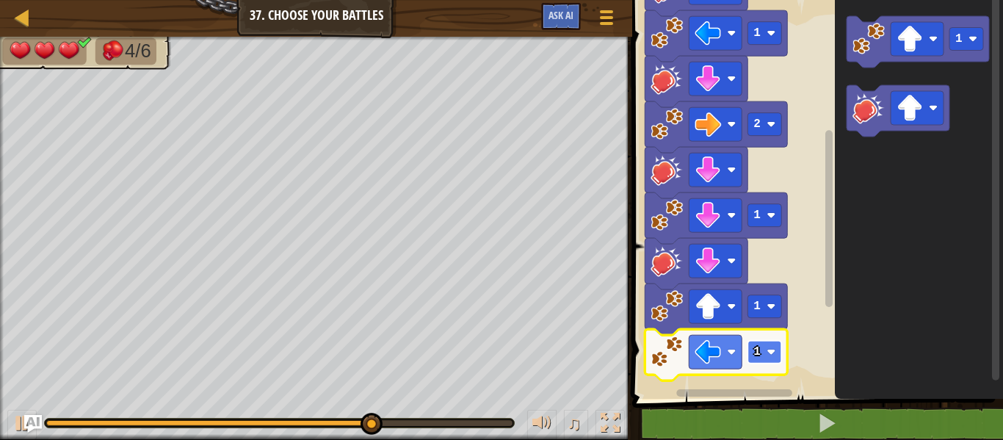
click at [752, 347] on rect "Blockly Workspace" at bounding box center [764, 352] width 34 height 23
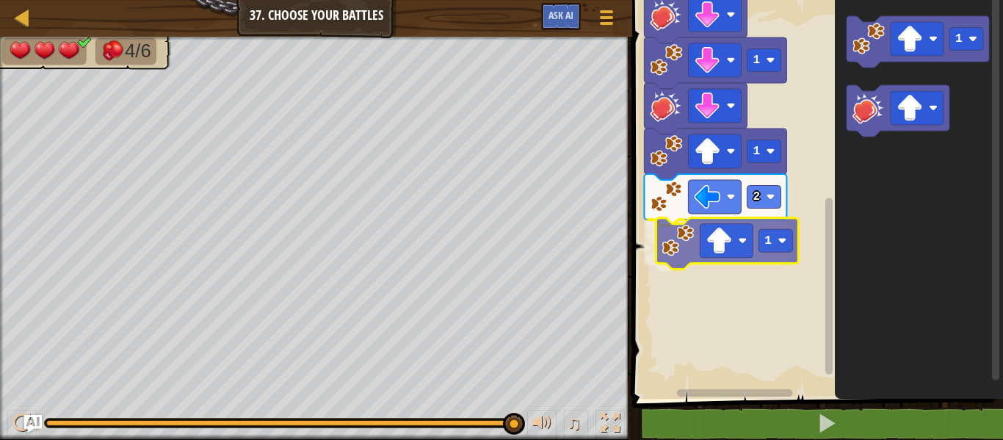
click at [704, 261] on div "Start 1 1 2 1 1 2 1 1 1" at bounding box center [815, 196] width 375 height 406
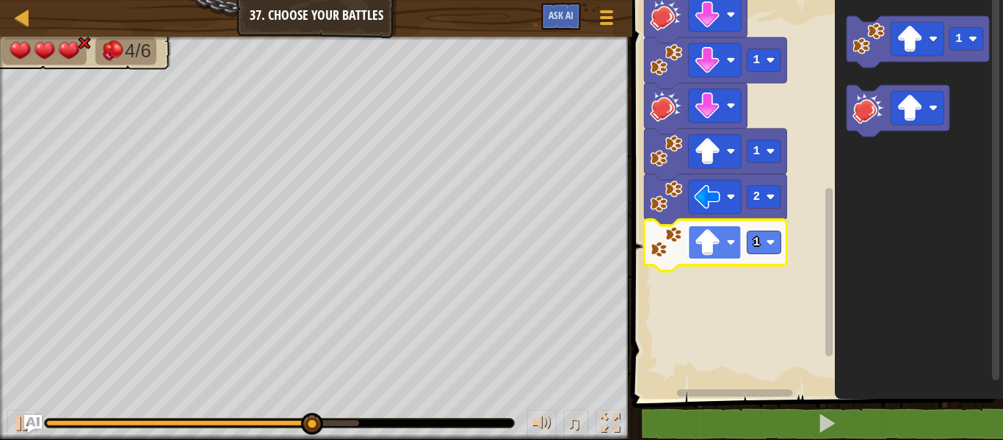
click at [702, 249] on image "Blockly Workspace" at bounding box center [708, 242] width 26 height 26
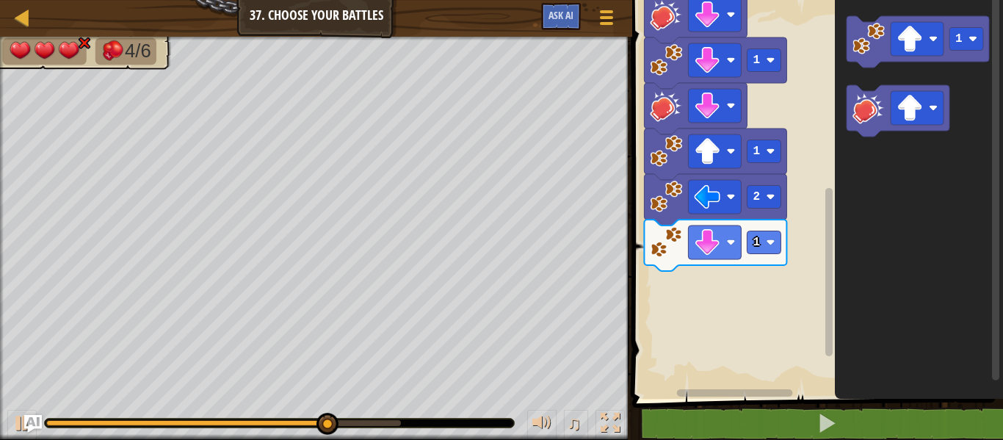
click at [728, 247] on div "Start 1 1 2 1 1 2 1 1" at bounding box center [815, 196] width 375 height 406
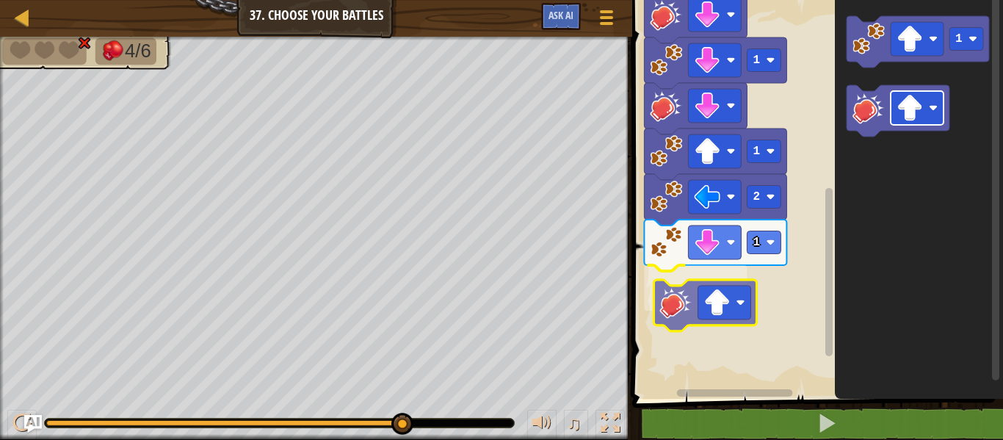
click at [729, 286] on div "Start 1 1 2 1 1 2 1 1" at bounding box center [815, 196] width 375 height 406
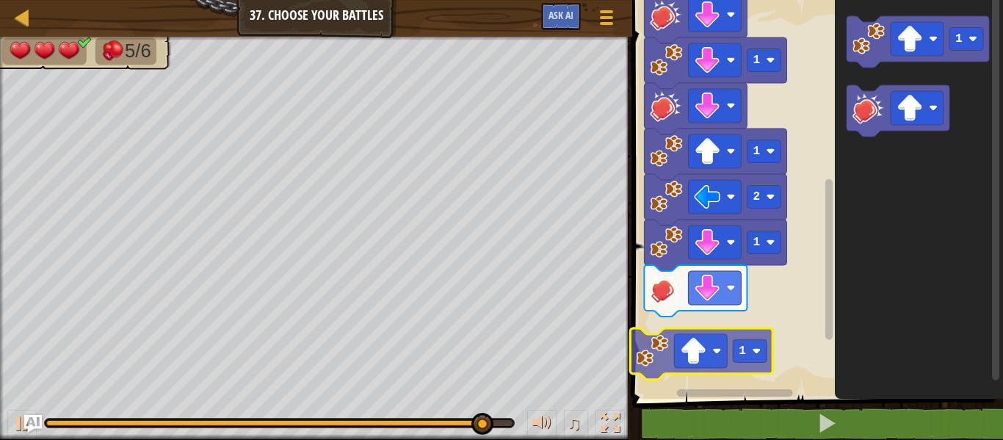
click at [664, 366] on div "Start 1 1 2 1 1 2 1 1 1" at bounding box center [815, 196] width 375 height 406
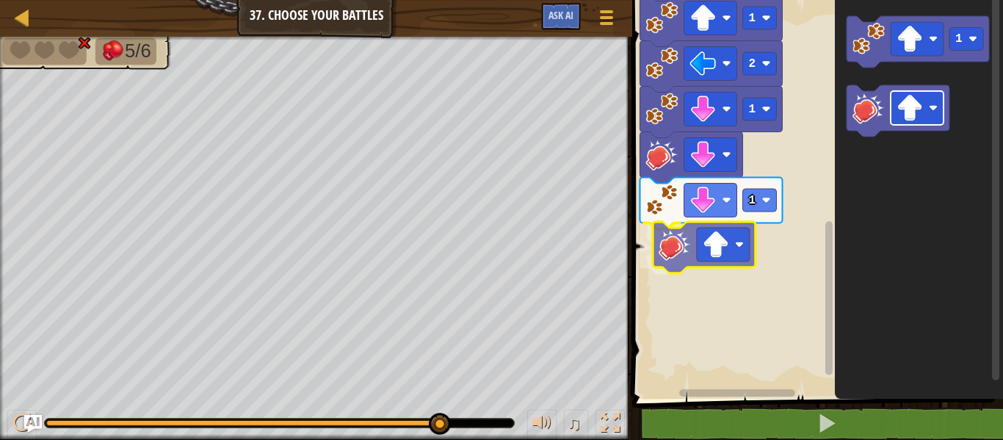
click at [709, 235] on div "Start 1 1 2 1 1 2 1 1 1" at bounding box center [815, 196] width 375 height 406
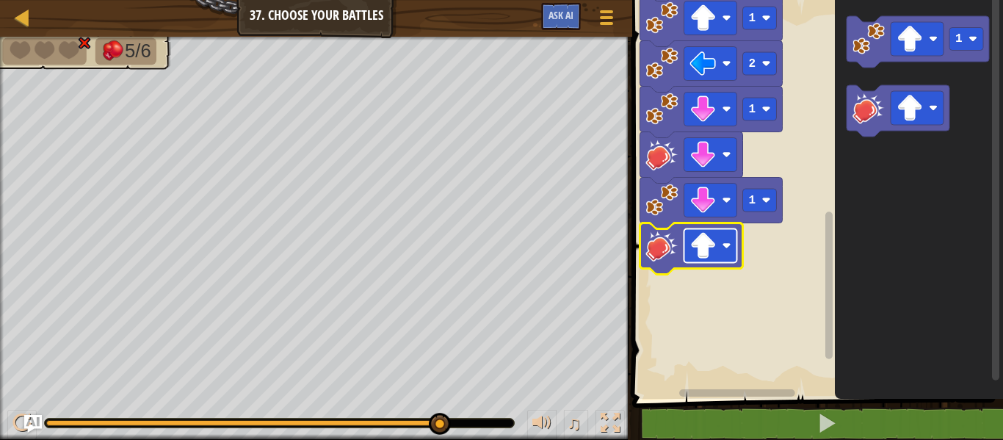
click at [710, 236] on image "Blockly Workspace" at bounding box center [703, 246] width 26 height 26
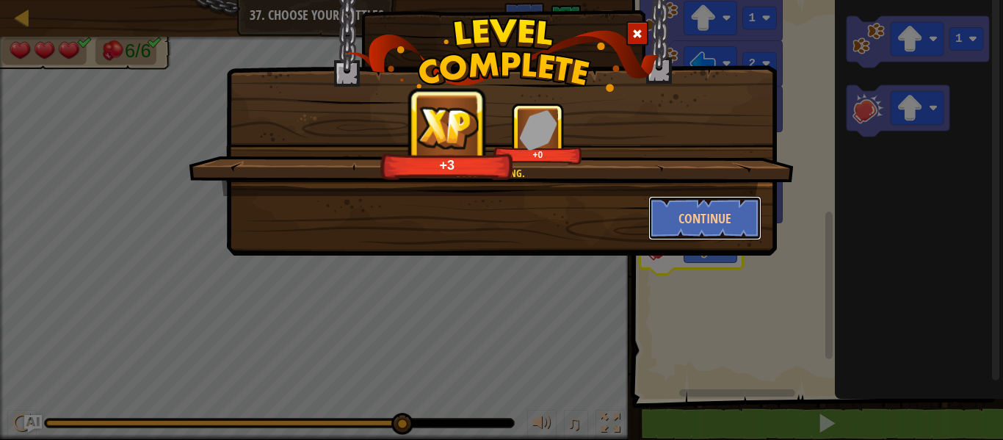
click at [717, 197] on button "Continue" at bounding box center [705, 218] width 114 height 44
